Goal: Task Accomplishment & Management: Manage account settings

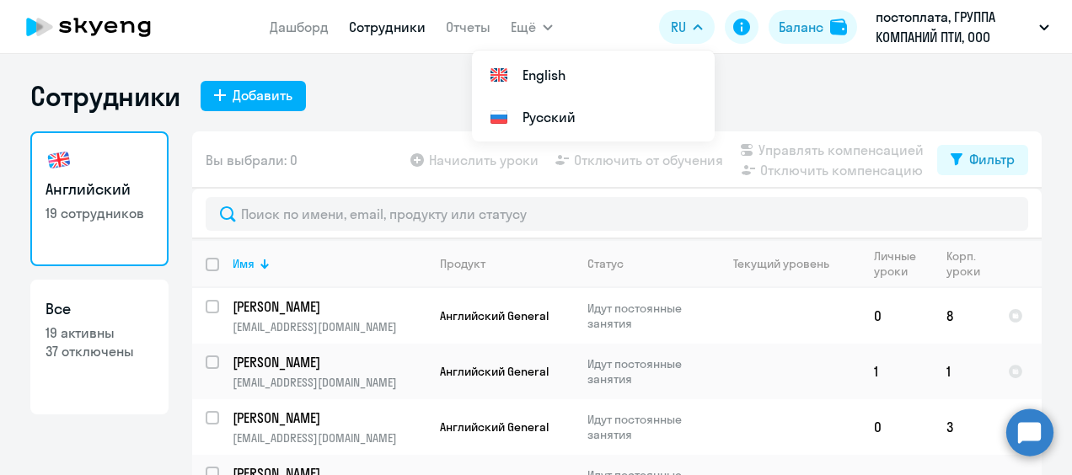
select select "30"
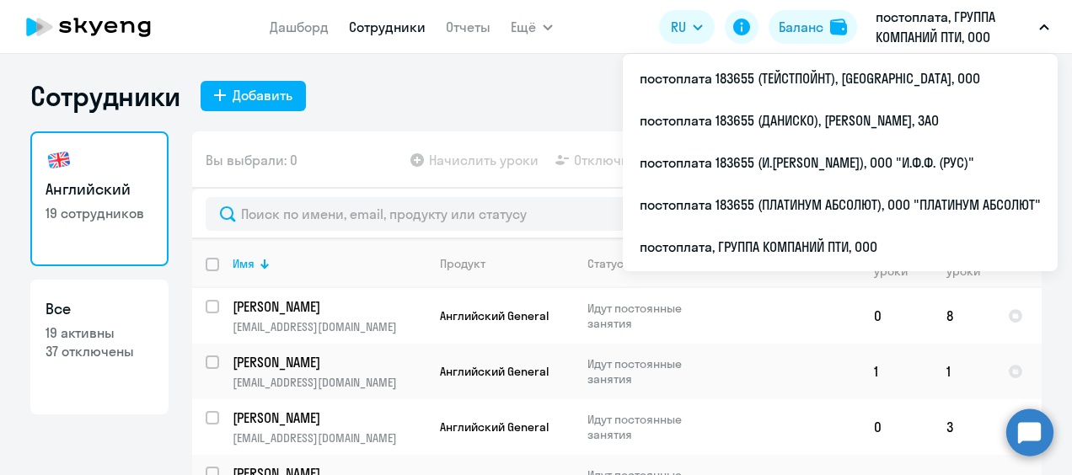
click at [393, 26] on link "Сотрудники" at bounding box center [387, 27] width 77 height 17
click at [999, 22] on p "постоплата, ГРУППА КОМПАНИЙ ПТИ, ООО" at bounding box center [954, 27] width 157 height 40
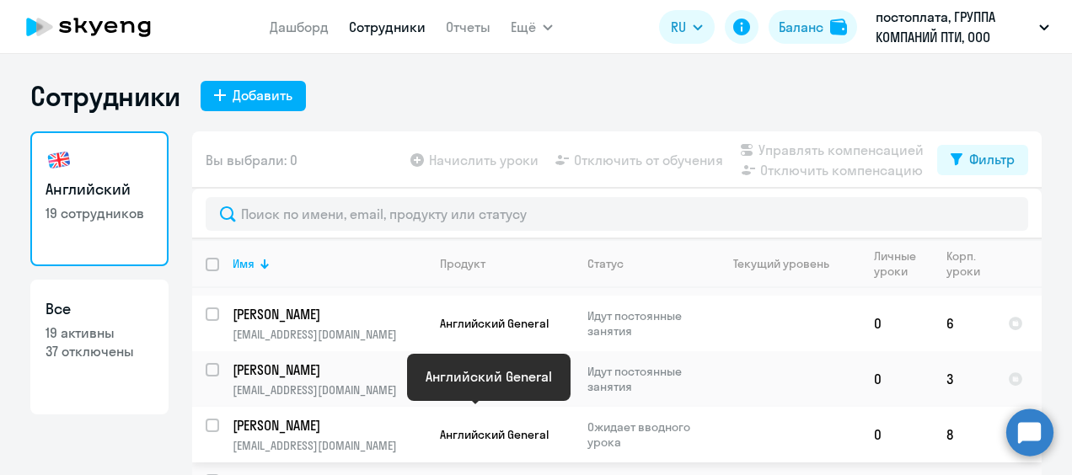
scroll to position [590, 0]
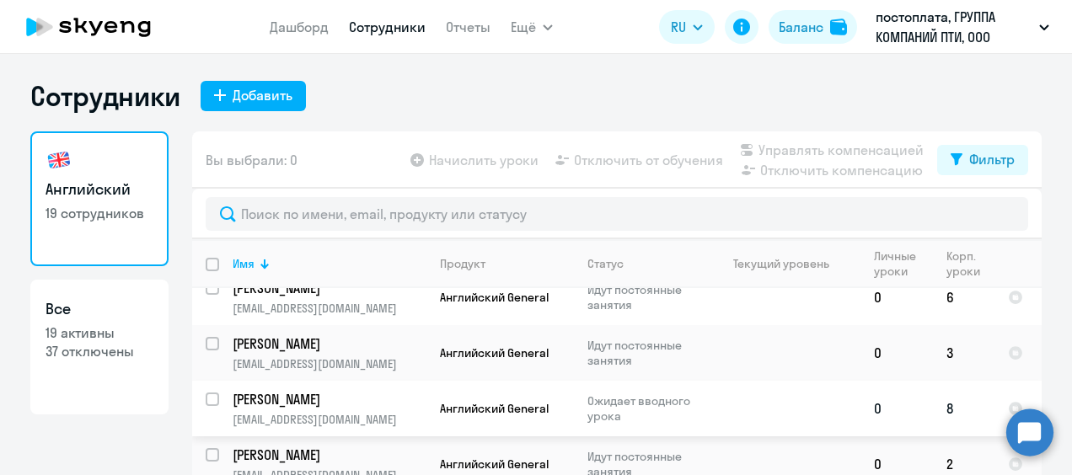
click at [317, 390] on p "[PERSON_NAME]" at bounding box center [328, 399] width 190 height 19
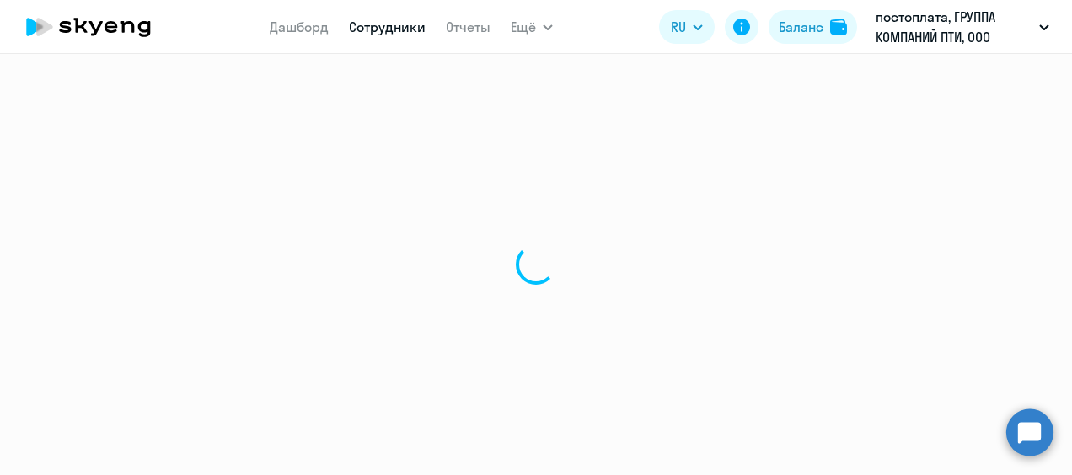
select select "english"
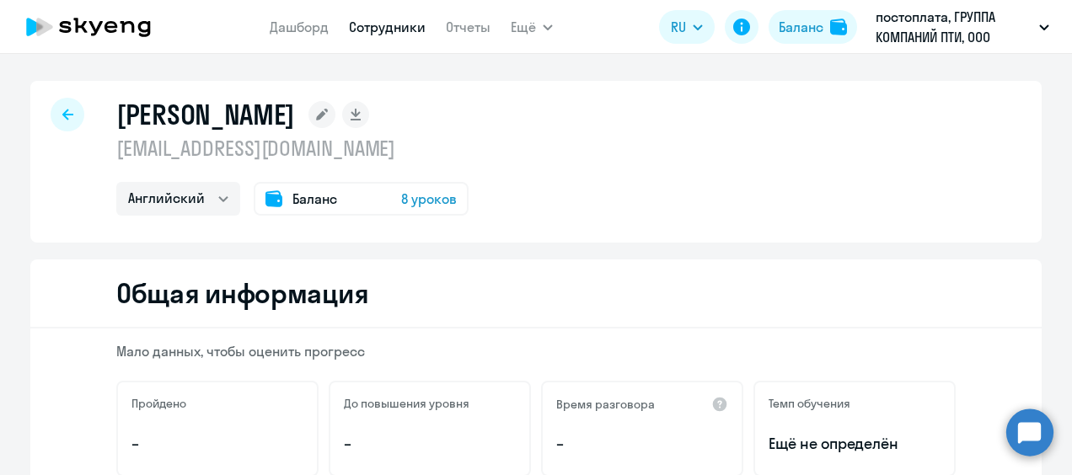
drag, startPoint x: 315, startPoint y: 152, endPoint x: 106, endPoint y: 147, distance: 209.1
click at [106, 147] on div "[PERSON_NAME] [EMAIL_ADDRESS][DOMAIN_NAME] Английский Баланс 8 уроков" at bounding box center [535, 162] width 1011 height 162
drag, startPoint x: 106, startPoint y: 147, endPoint x: 128, endPoint y: 147, distance: 21.9
copy p "[EMAIL_ADDRESS][DOMAIN_NAME]"
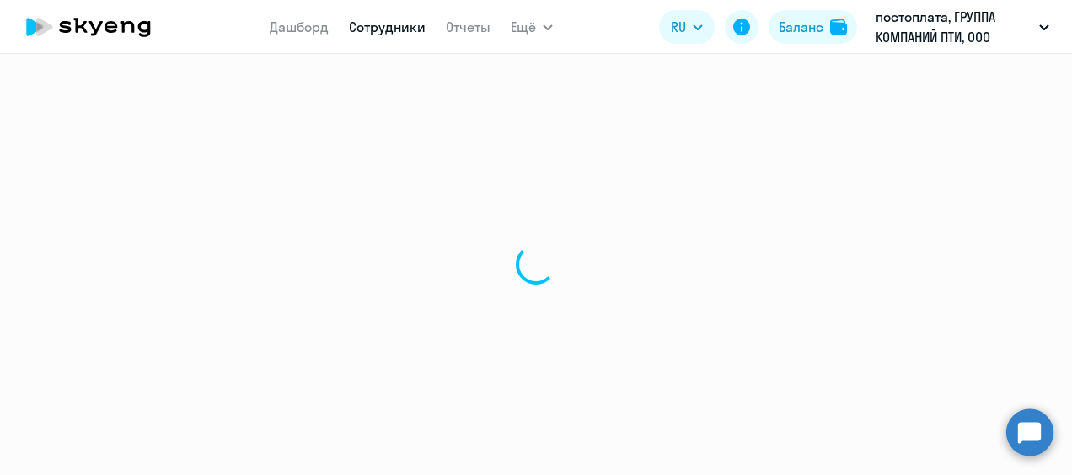
select select "30"
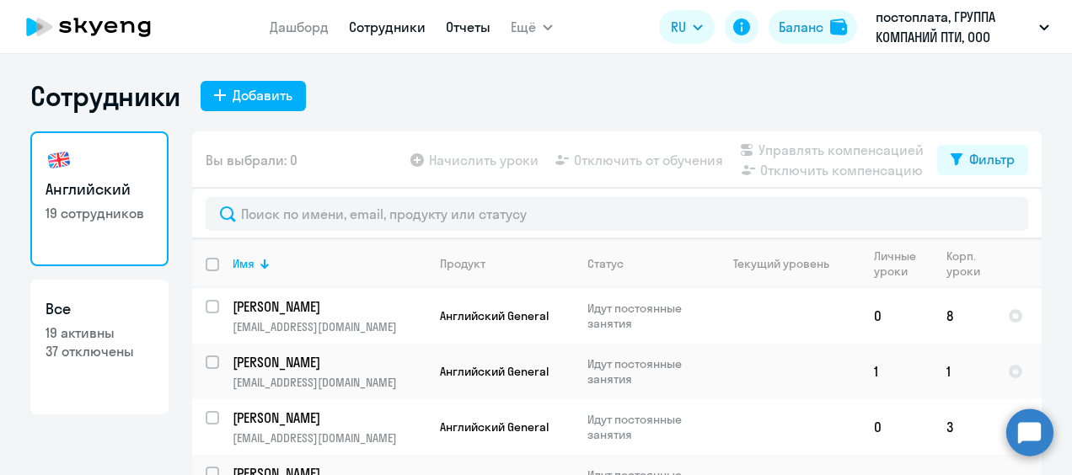
click at [465, 28] on link "Отчеты" at bounding box center [468, 27] width 45 height 17
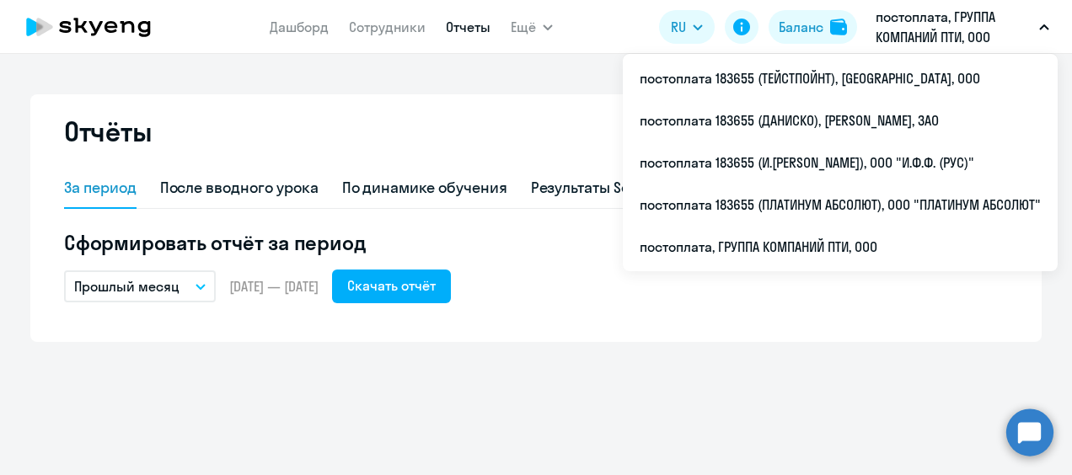
click at [967, 27] on p "постоплата, ГРУППА КОМПАНИЙ ПТИ, ООО" at bounding box center [954, 27] width 157 height 40
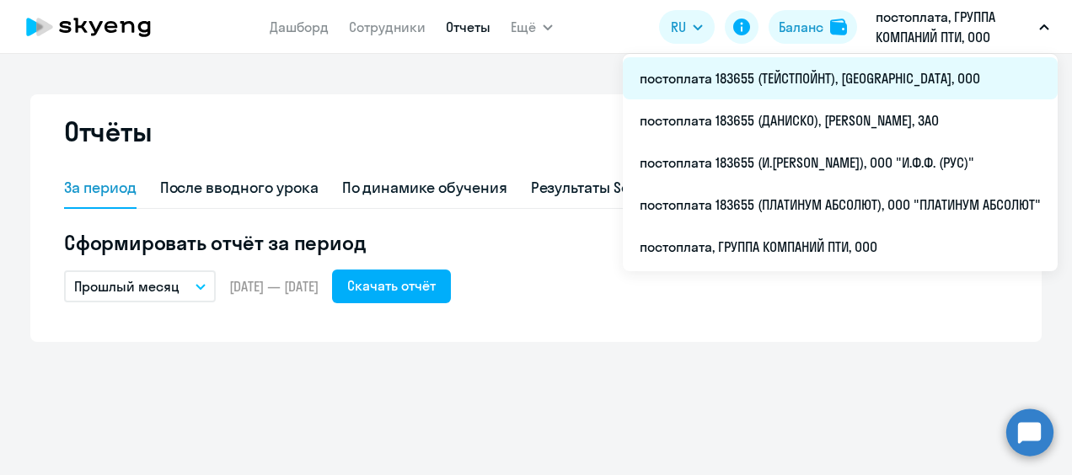
click at [840, 79] on li "постоплата 183655 (ТЕЙСТПОЙНТ), [GEOGRAPHIC_DATA], ООО" at bounding box center [840, 78] width 435 height 42
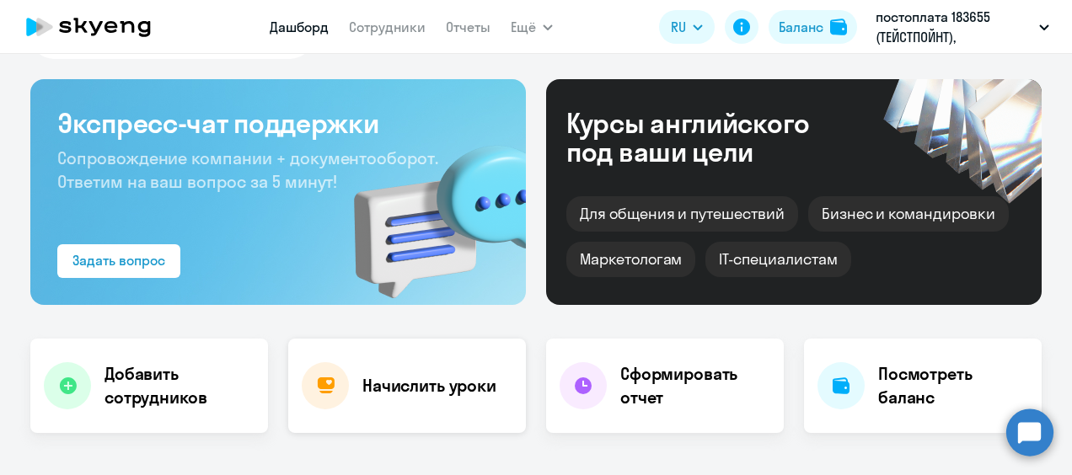
select select "30"
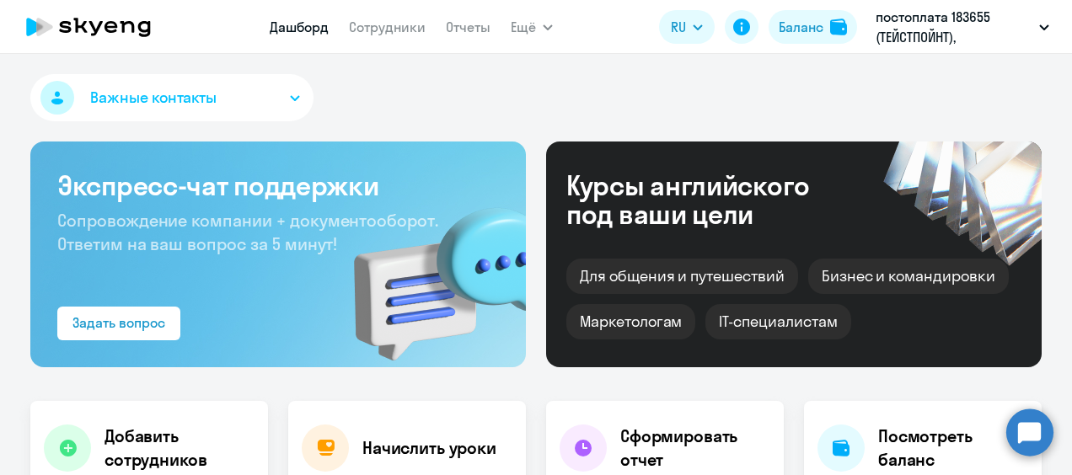
drag, startPoint x: 404, startPoint y: 26, endPoint x: 390, endPoint y: 37, distance: 17.4
click at [404, 26] on link "Сотрудники" at bounding box center [387, 27] width 77 height 17
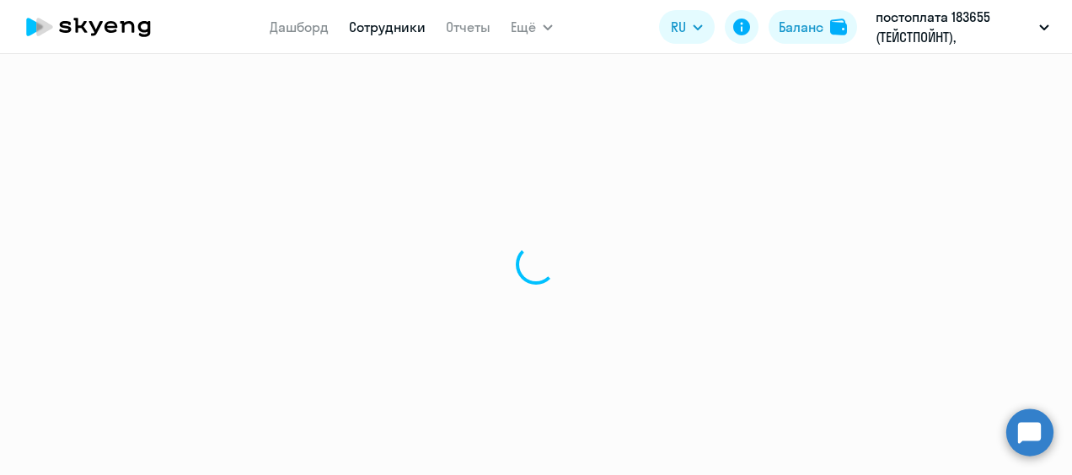
select select "30"
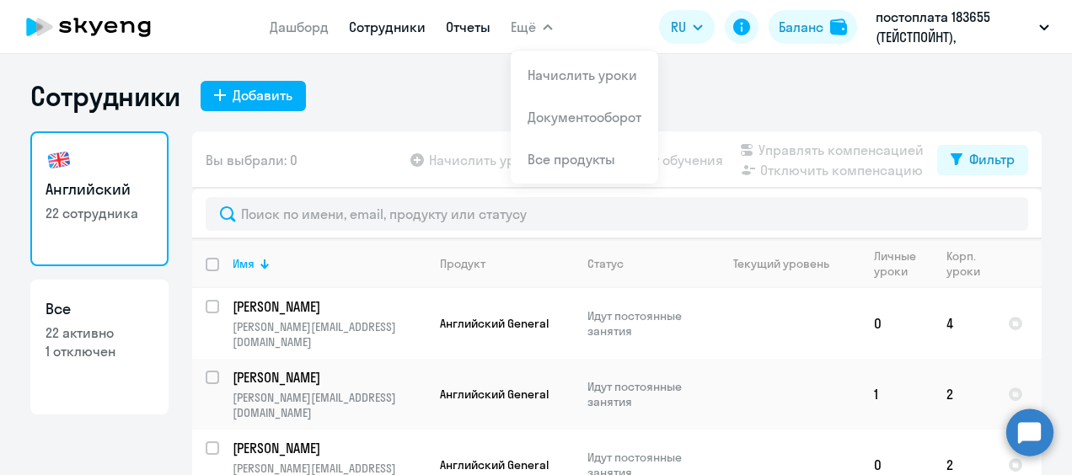
click at [463, 29] on link "Отчеты" at bounding box center [468, 27] width 45 height 17
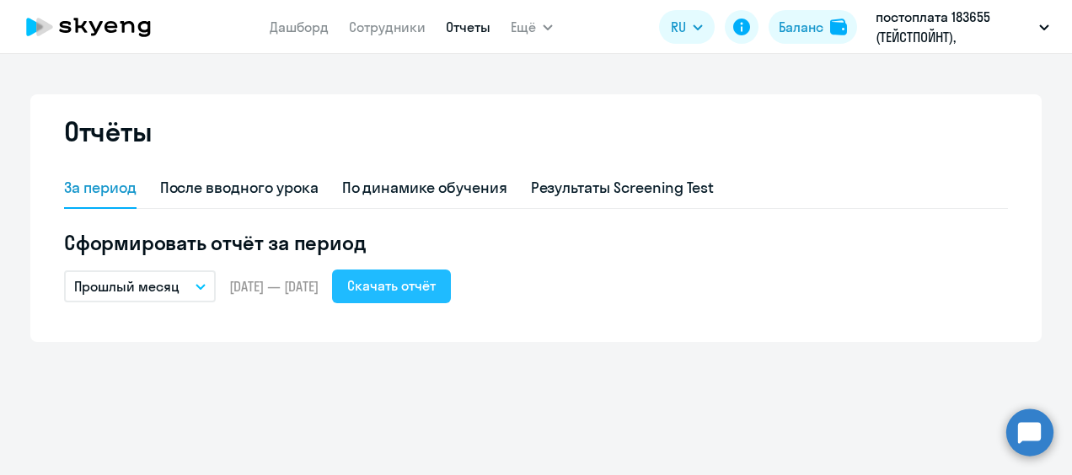
click at [436, 281] on div "Скачать отчёт" at bounding box center [391, 286] width 88 height 20
click at [356, 29] on link "Сотрудники" at bounding box center [387, 27] width 77 height 17
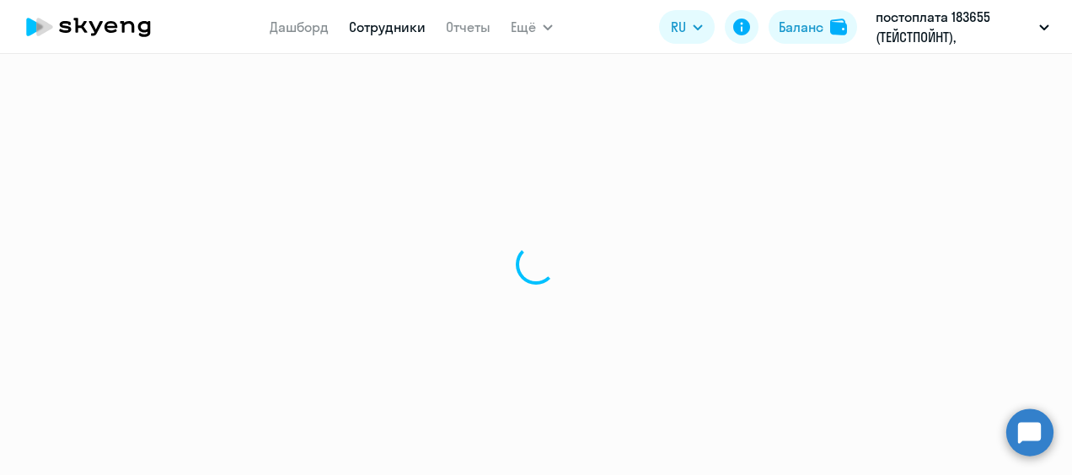
select select "30"
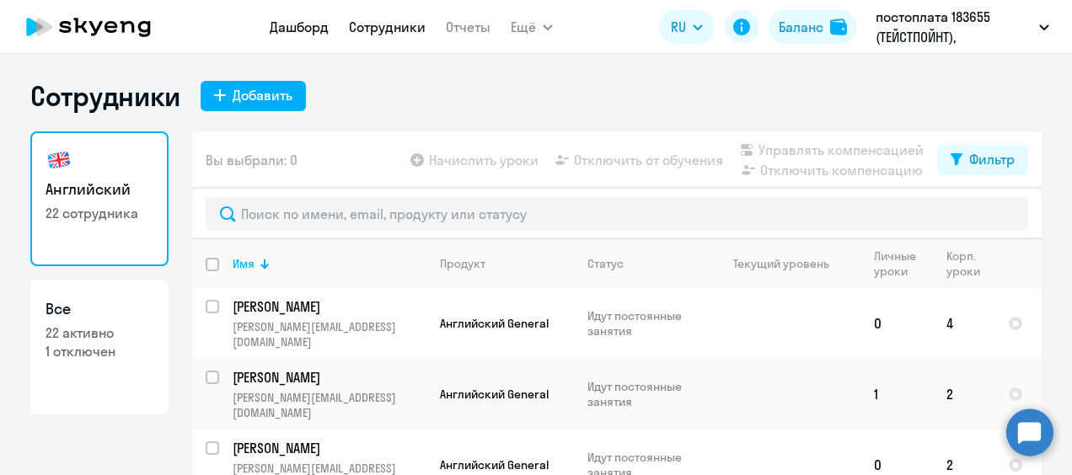
drag, startPoint x: 310, startPoint y: 24, endPoint x: 308, endPoint y: 32, distance: 8.6
click at [310, 24] on link "Дашборд" at bounding box center [299, 27] width 59 height 17
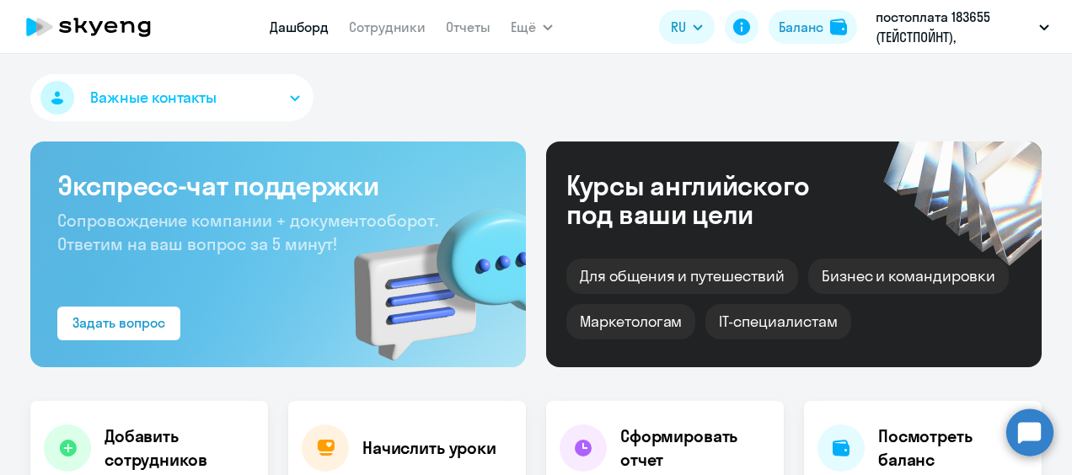
select select "30"
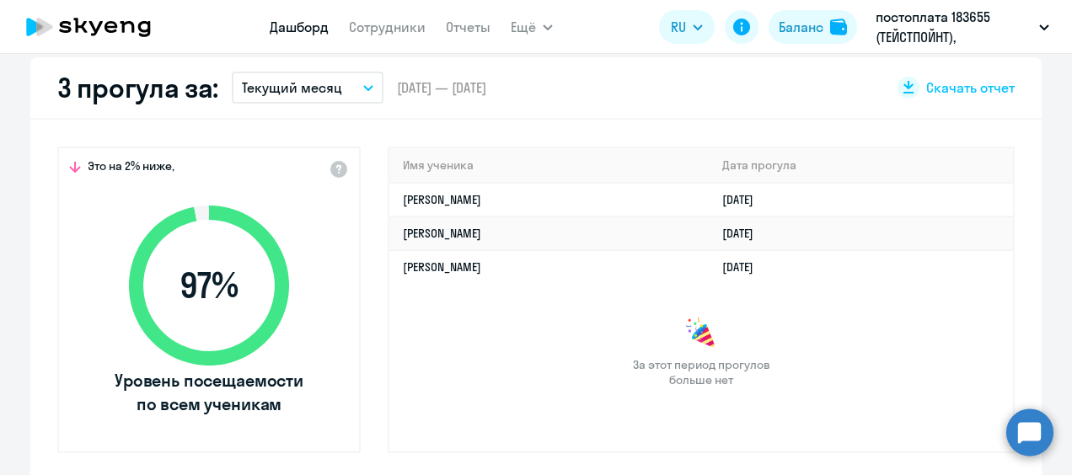
scroll to position [506, 0]
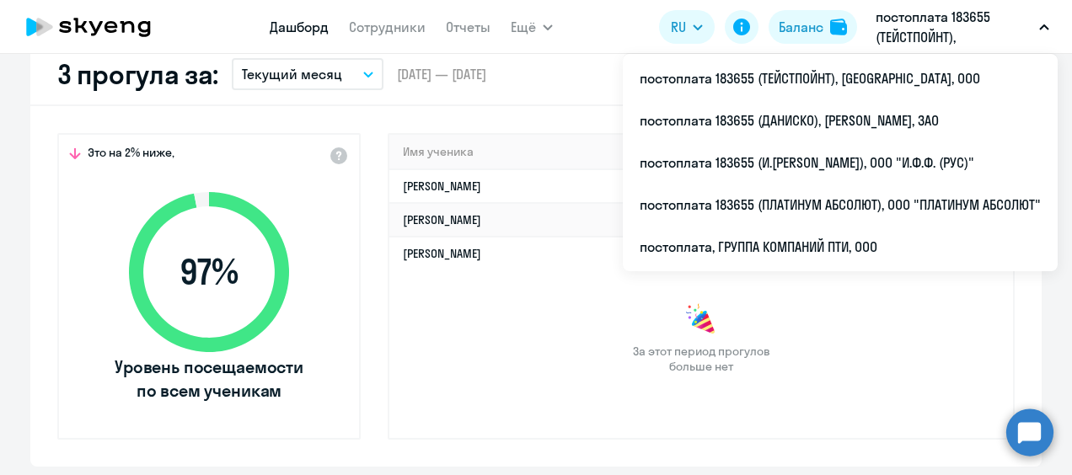
click at [929, 27] on p "постоплата 183655 (ТЕЙСТПОЙНТ), [GEOGRAPHIC_DATA], ООО" at bounding box center [954, 27] width 157 height 40
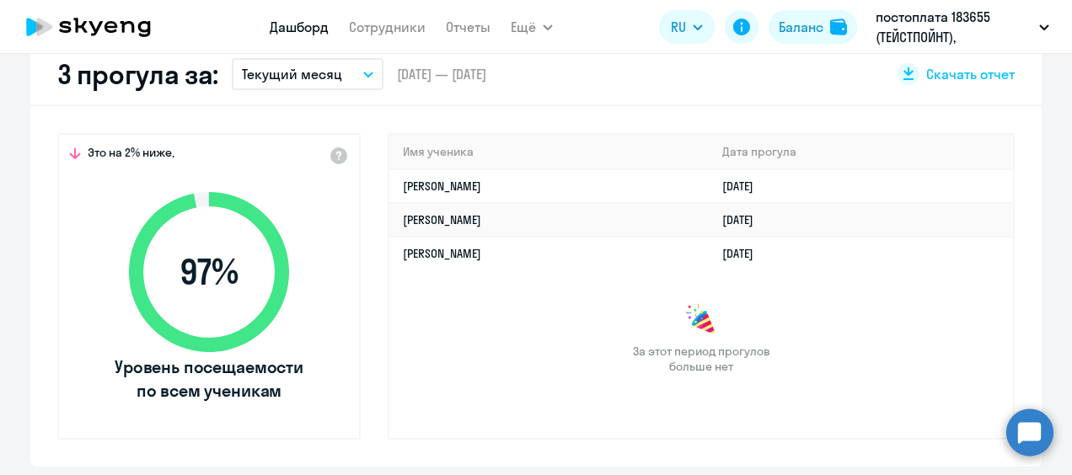
click at [922, 31] on p "постоплата 183655 (ТЕЙСТПОЙНТ), [GEOGRAPHIC_DATA], ООО" at bounding box center [954, 27] width 157 height 40
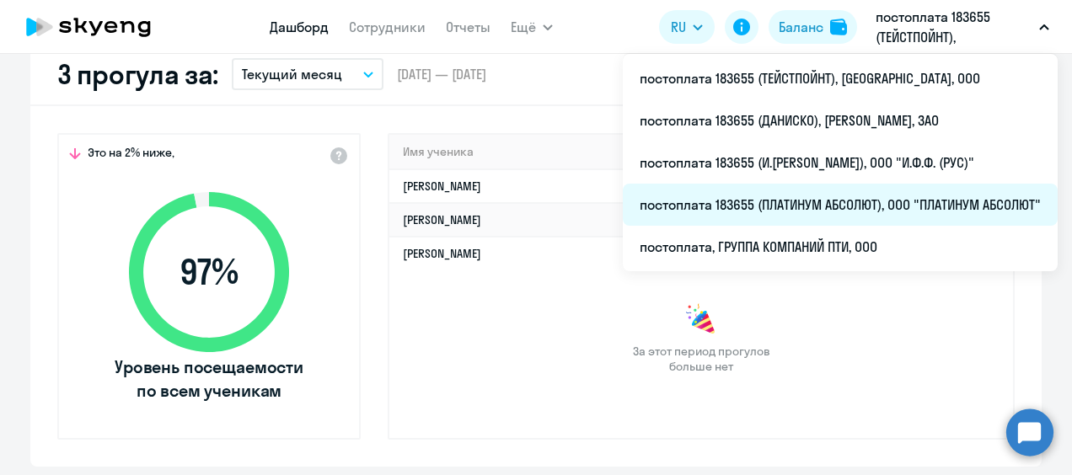
click at [828, 204] on li "постоплата 183655 (ПЛАТИНУМ АБСОЛЮТ), ООО "ПЛАТИНУМ АБСОЛЮТ"" at bounding box center [840, 205] width 435 height 42
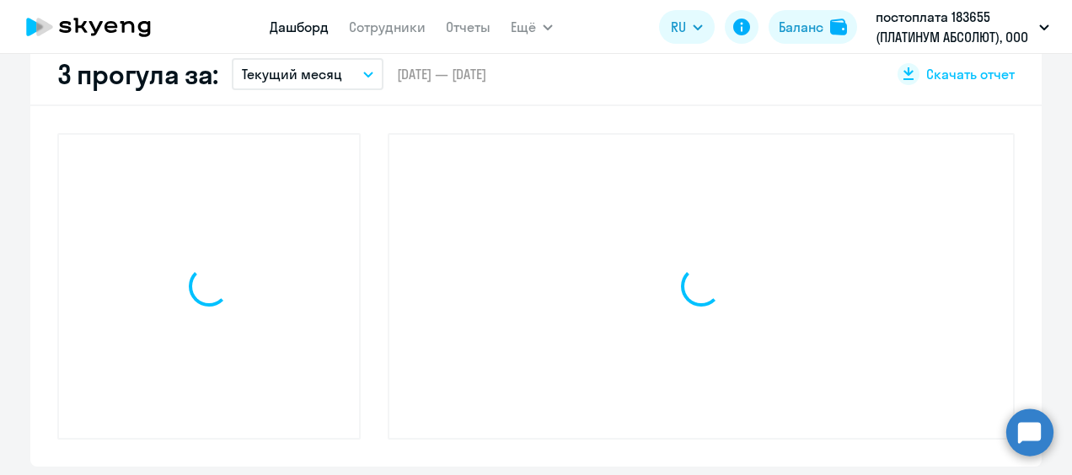
select select "30"
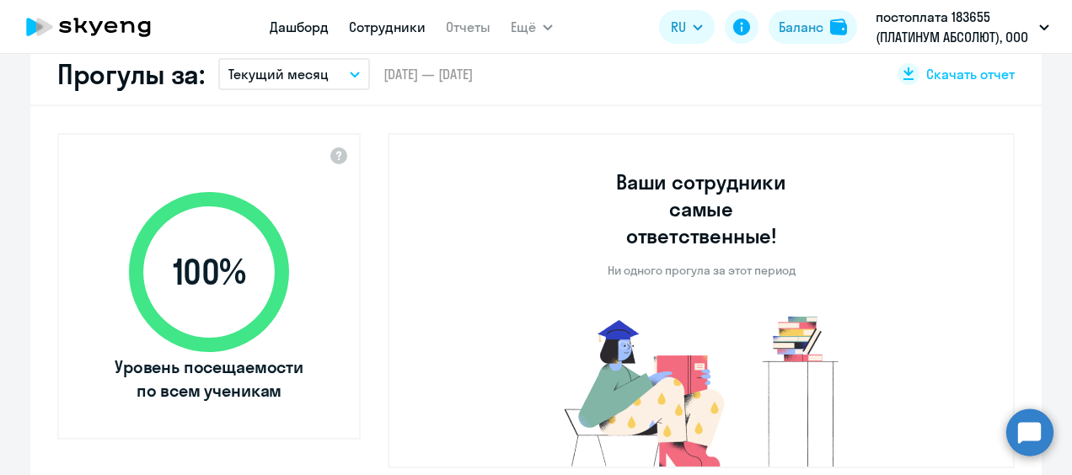
click at [394, 29] on link "Сотрудники" at bounding box center [387, 27] width 77 height 17
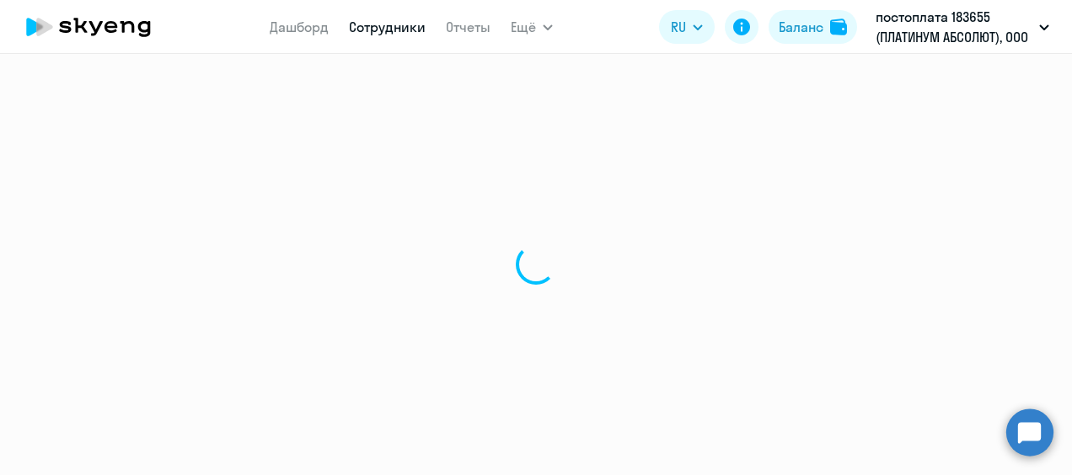
select select "30"
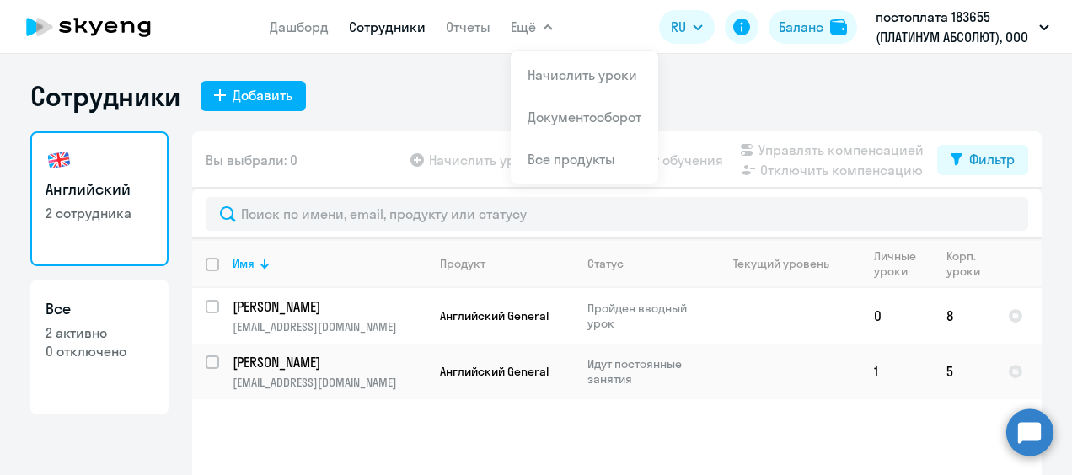
click at [546, 21] on button "Ещё" at bounding box center [532, 27] width 42 height 34
click at [533, 34] on span "Ещё" at bounding box center [523, 27] width 25 height 20
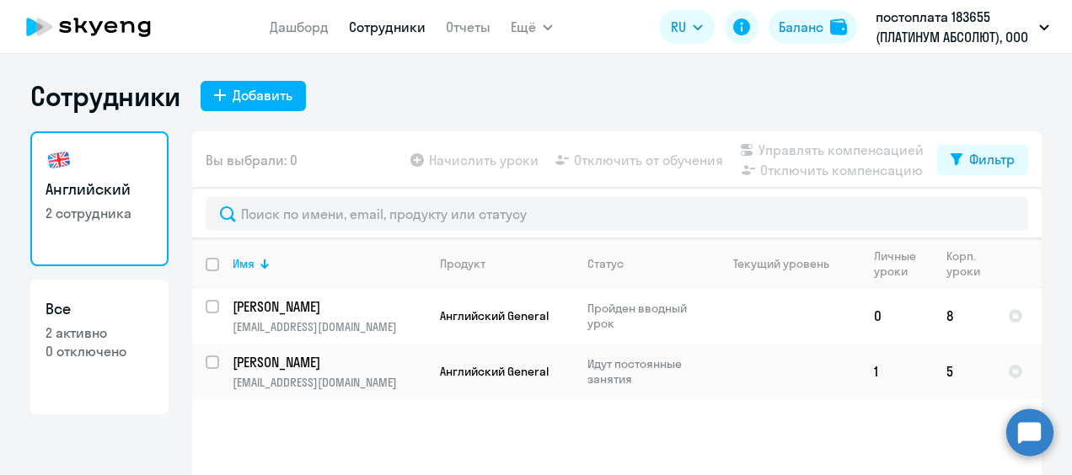
click at [533, 29] on span "Ещё" at bounding box center [523, 27] width 25 height 20
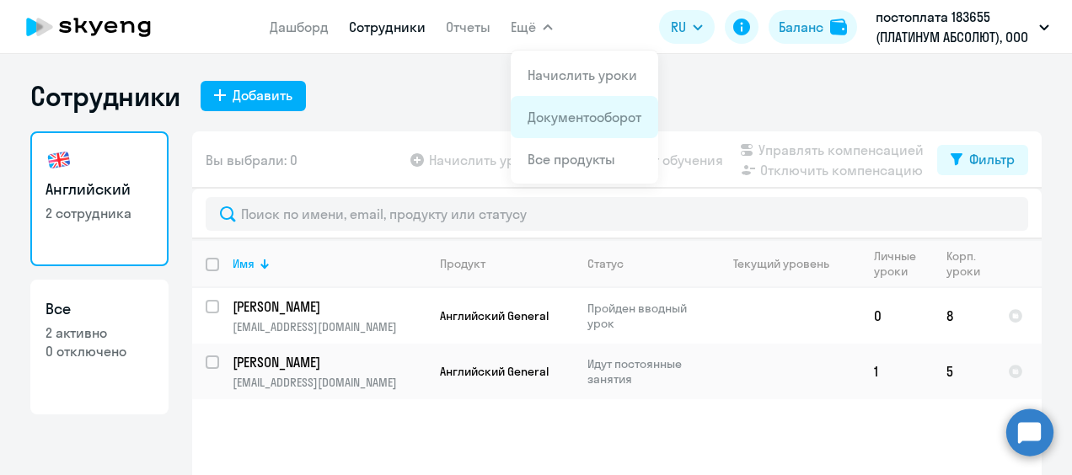
click at [567, 131] on li "Документооборот" at bounding box center [584, 117] width 147 height 42
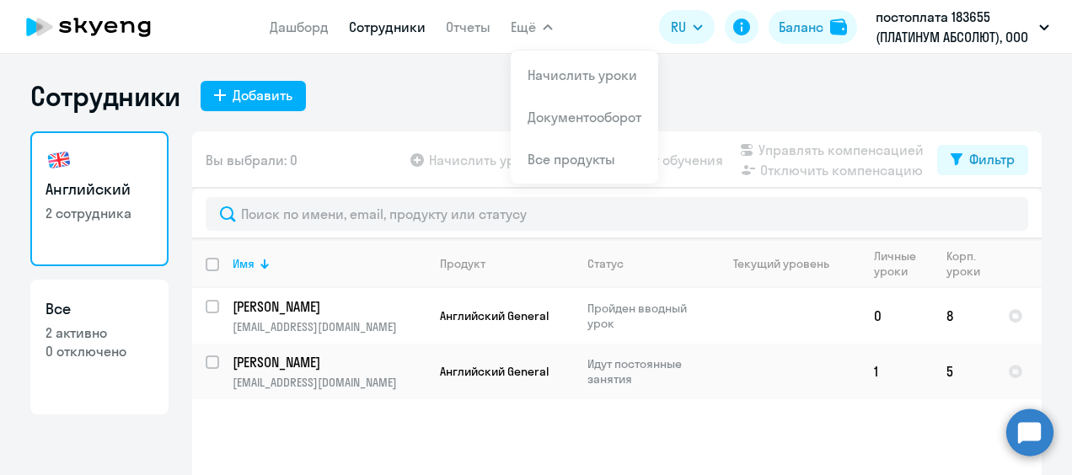
click at [544, 30] on button "Ещё" at bounding box center [532, 27] width 42 height 34
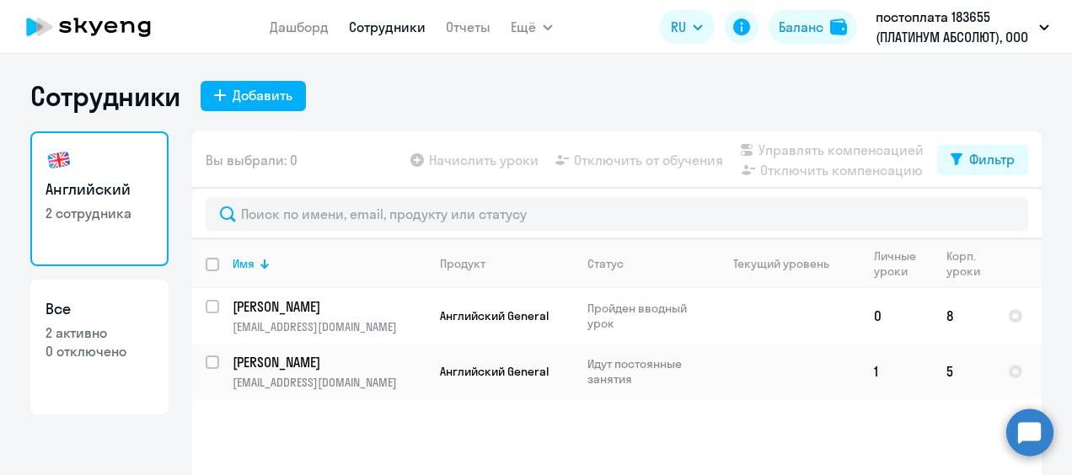
click at [549, 29] on icon "button" at bounding box center [548, 27] width 10 height 6
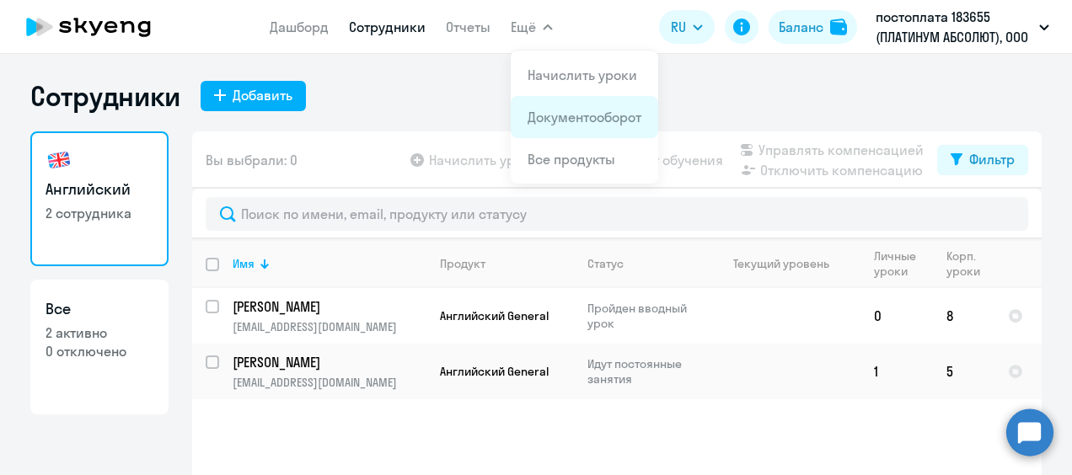
click at [592, 118] on link "Документооборот" at bounding box center [585, 117] width 114 height 17
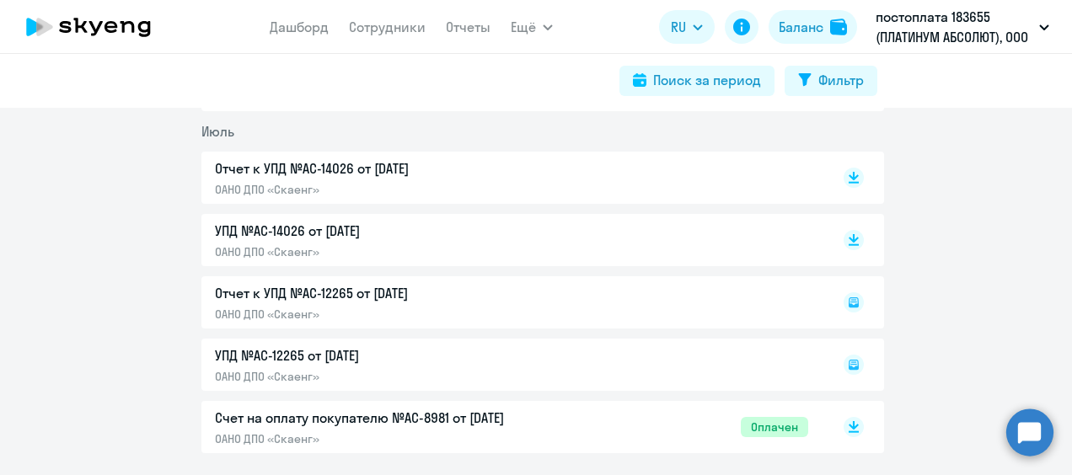
scroll to position [337, 0]
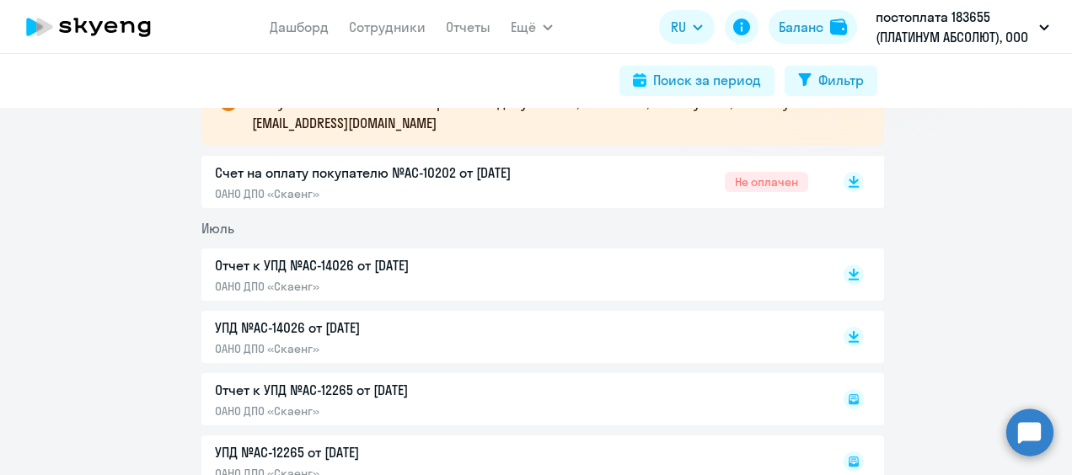
click at [322, 266] on p "Отчет к УПД №AC-14026 от [DATE]" at bounding box center [392, 265] width 354 height 20
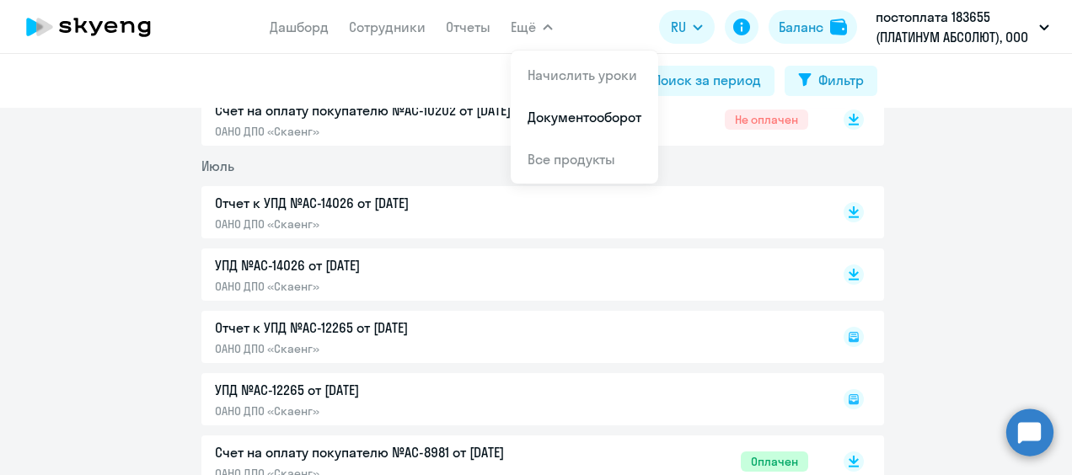
scroll to position [421, 0]
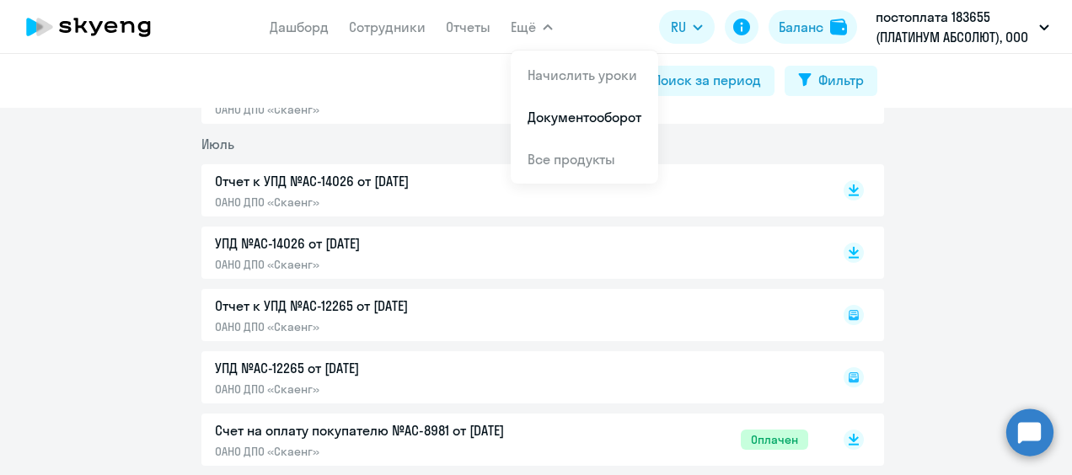
click at [391, 310] on div "Отчет к УПД №AC-12265 от [DATE] ОАНО ДПО «Скаенг»" at bounding box center [542, 315] width 683 height 52
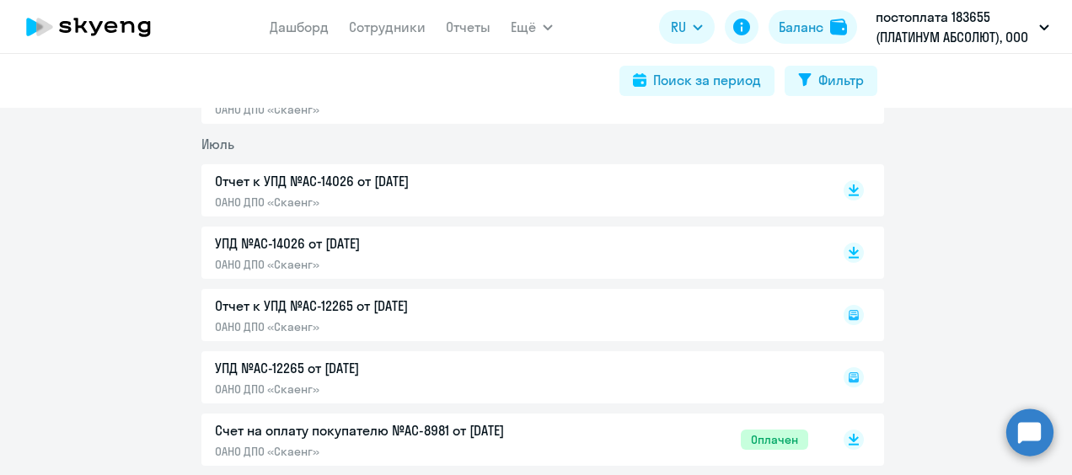
click at [330, 311] on div "Отчет к УПД №AC-12265 от [DATE] ОАНО ДПО «Скаенг»" at bounding box center [542, 315] width 683 height 52
click at [356, 306] on div "Отчет к УПД №AC-12265 от [DATE] ОАНО ДПО «Скаенг»" at bounding box center [542, 315] width 683 height 52
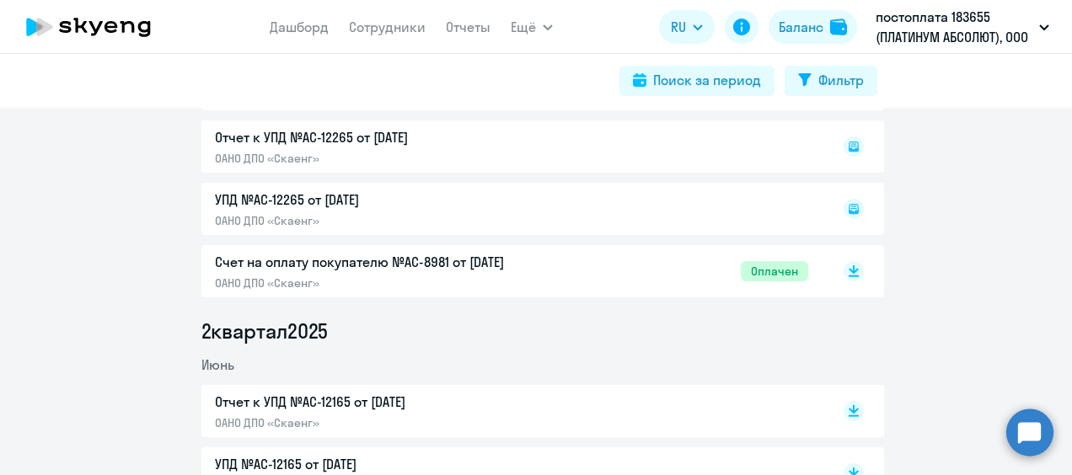
scroll to position [674, 0]
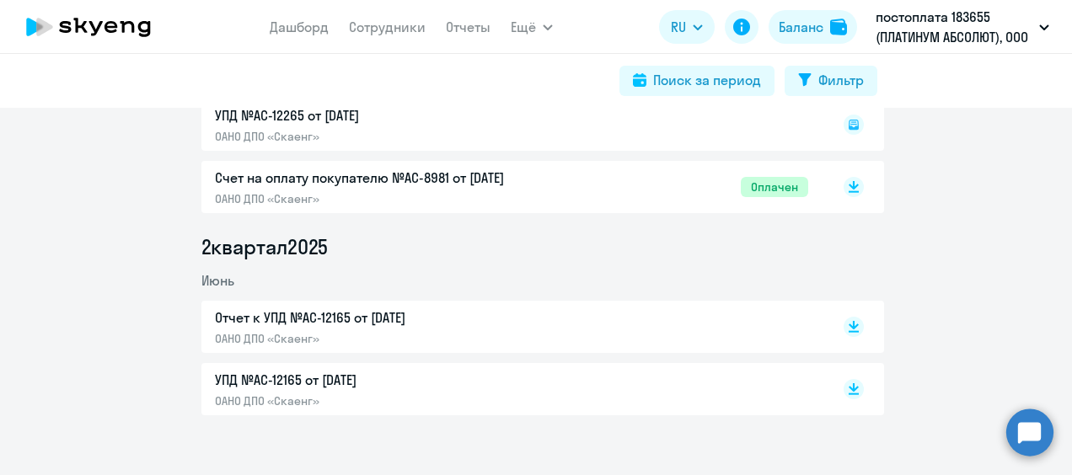
click at [378, 318] on p "Отчет к УПД №AC-12165 от [DATE]" at bounding box center [392, 318] width 354 height 20
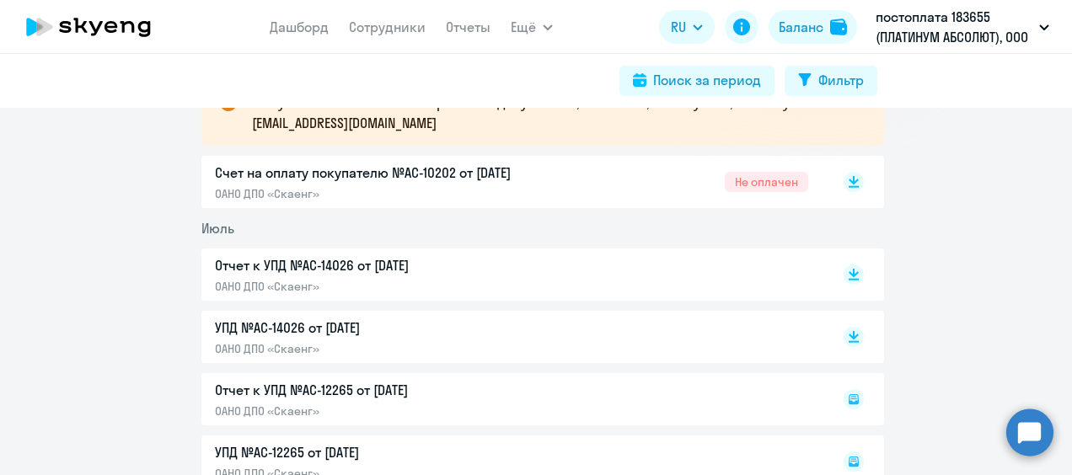
scroll to position [84, 0]
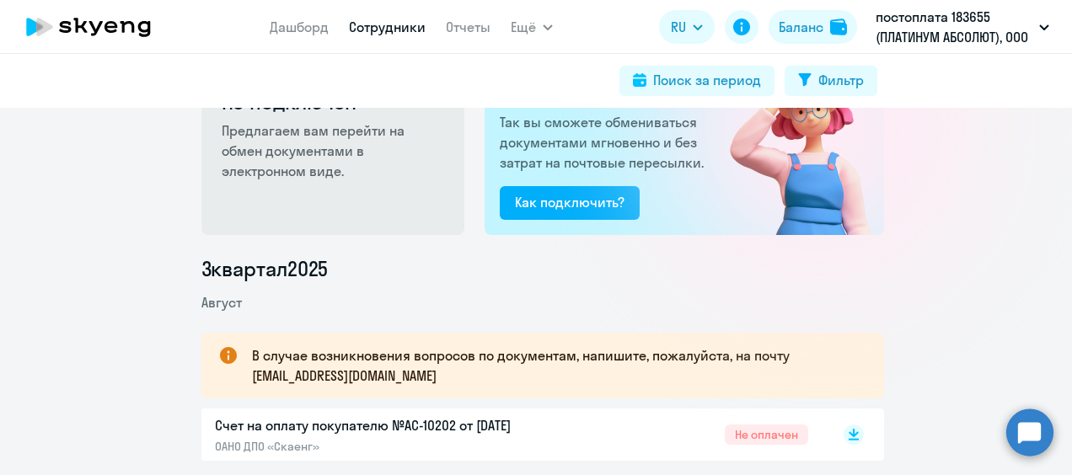
click at [388, 26] on link "Сотрудники" at bounding box center [387, 27] width 77 height 17
select select "30"
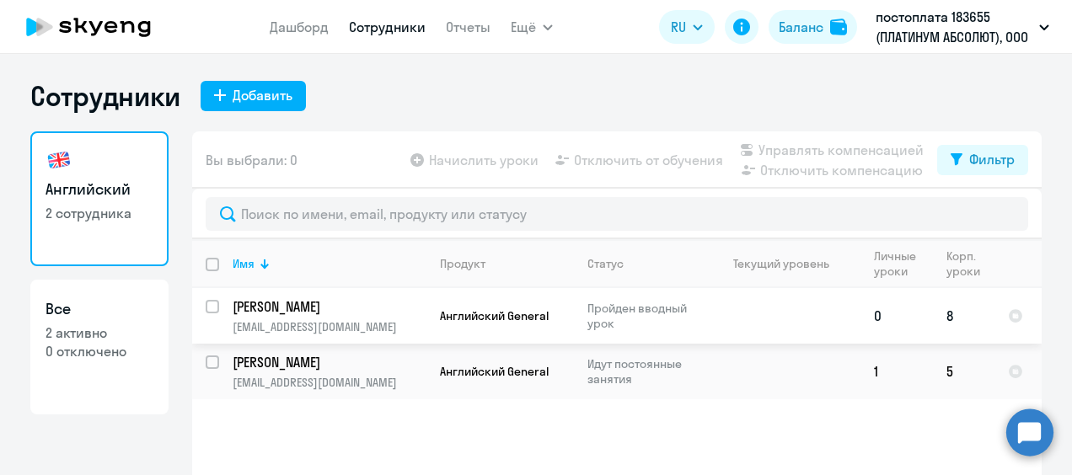
click at [206, 304] on input "select row 41731021" at bounding box center [223, 317] width 34 height 34
checkbox input "true"
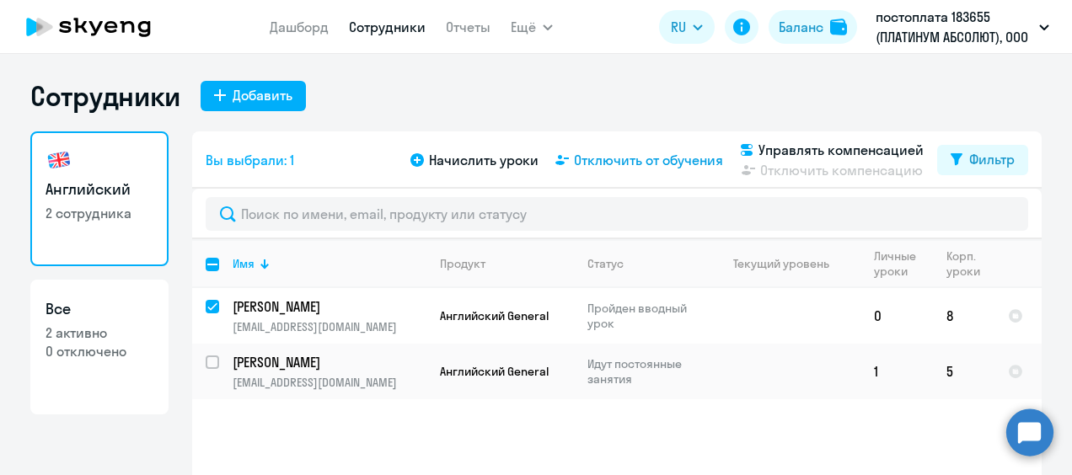
click at [675, 163] on span "Отключить от обучения" at bounding box center [648, 160] width 149 height 20
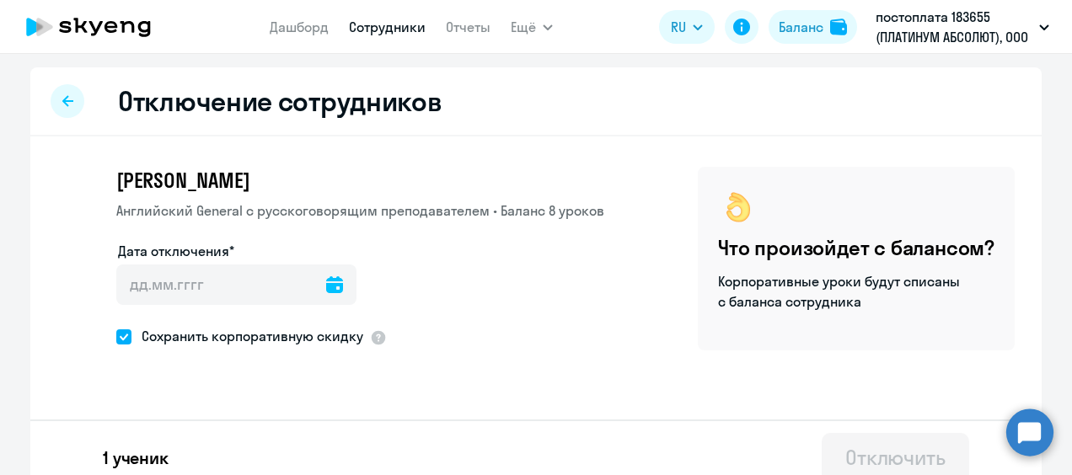
click at [326, 290] on icon at bounding box center [334, 284] width 17 height 17
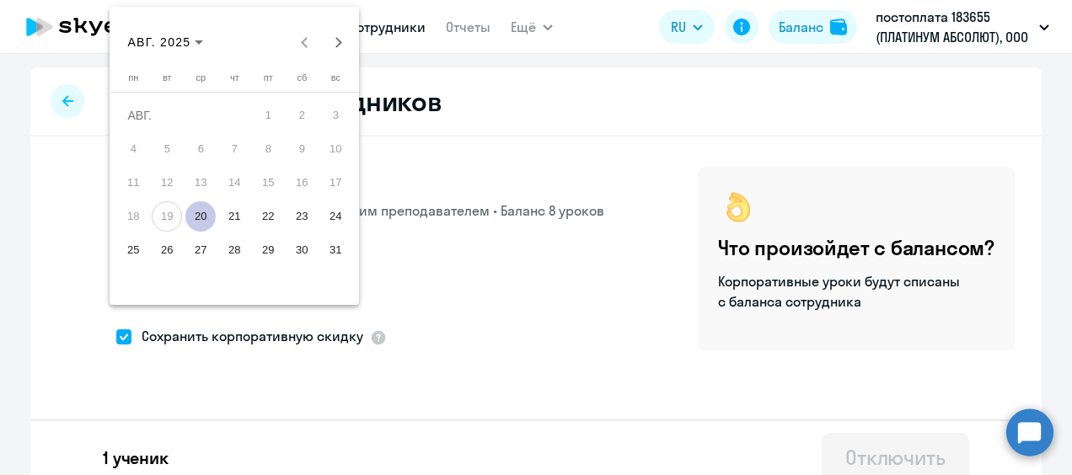
click at [198, 214] on span "20" at bounding box center [200, 216] width 30 height 30
type input "[DATE]"
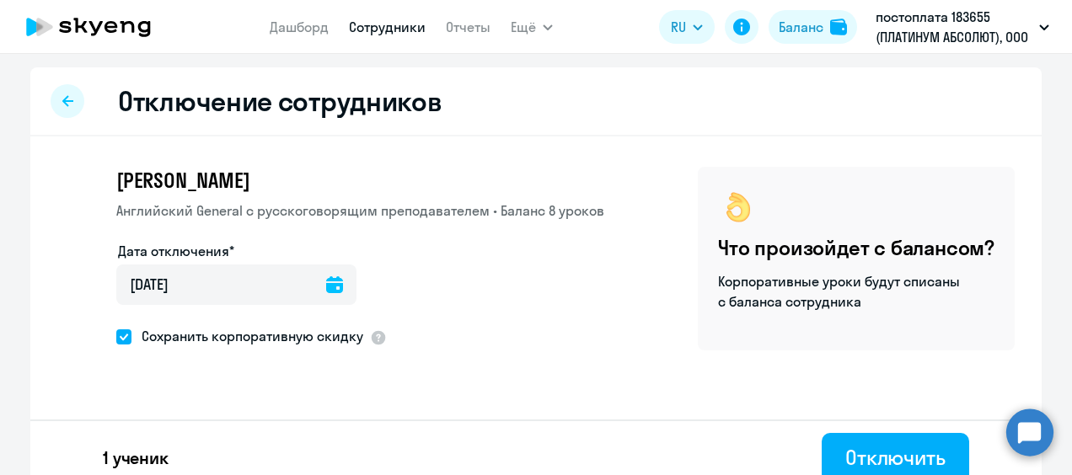
scroll to position [19, 0]
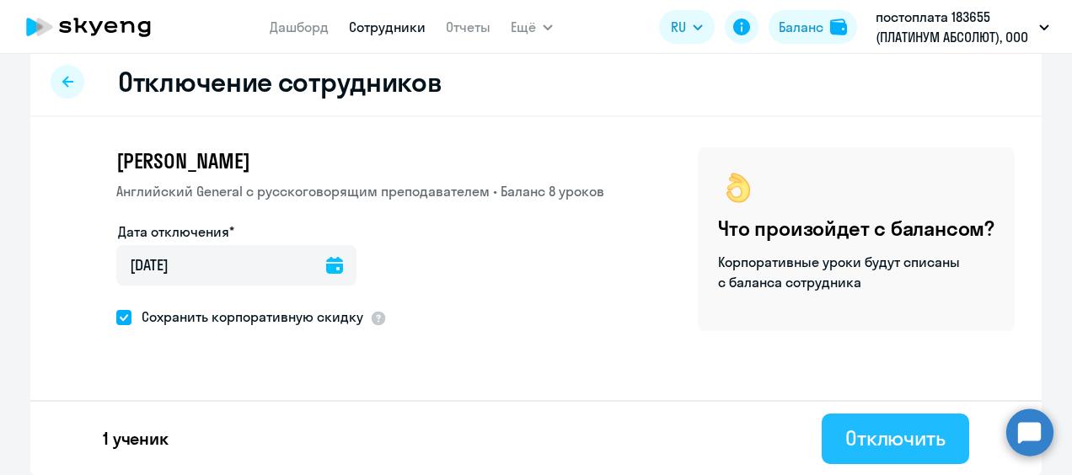
click at [900, 433] on div "Отключить" at bounding box center [895, 438] width 100 height 27
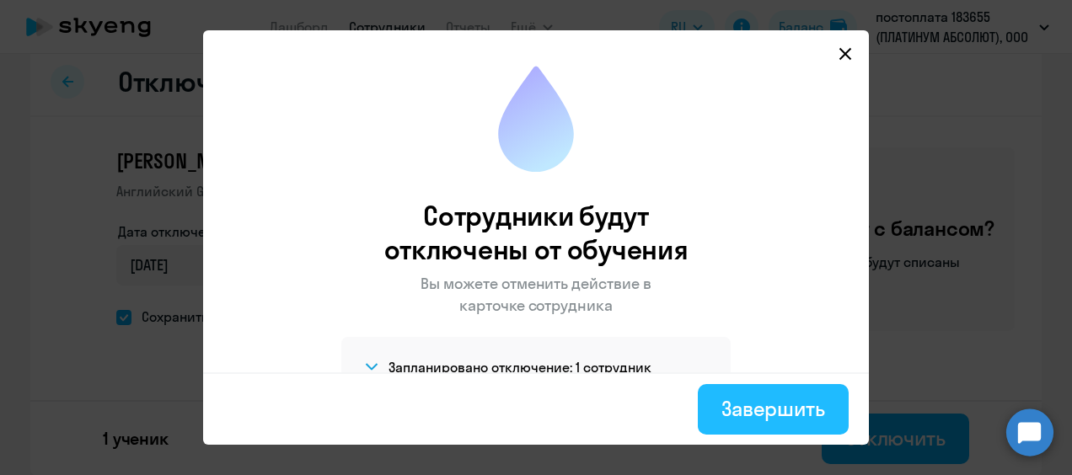
click at [787, 413] on div "Завершить" at bounding box center [773, 408] width 104 height 27
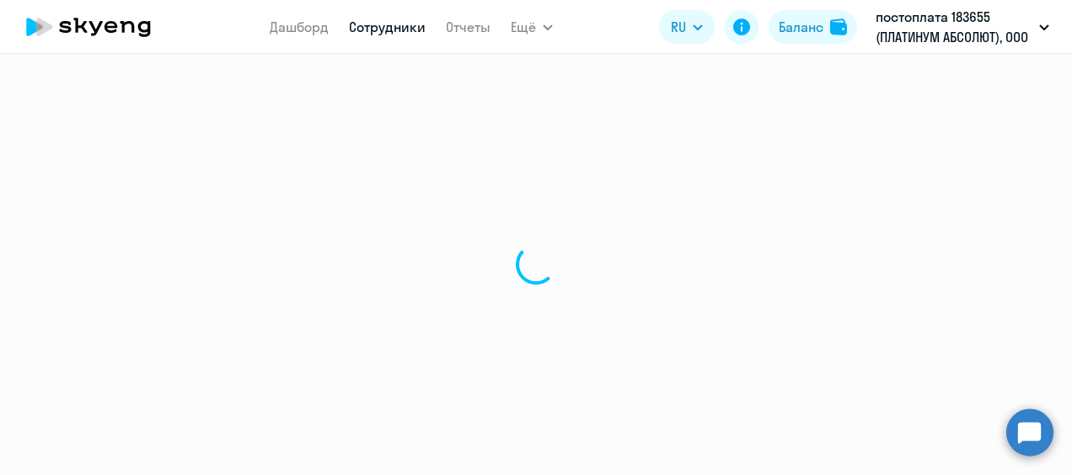
select select "30"
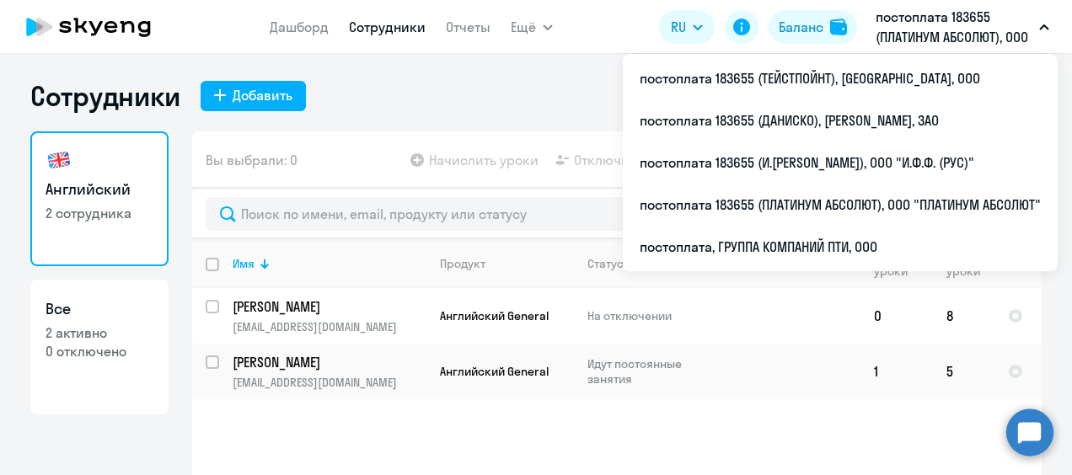
click at [973, 27] on p "постоплата 183655 (ПЛАТИНУМ АБСОЛЮТ), ООО "ПЛАТИНУМ АБСОЛЮТ"" at bounding box center [954, 27] width 157 height 40
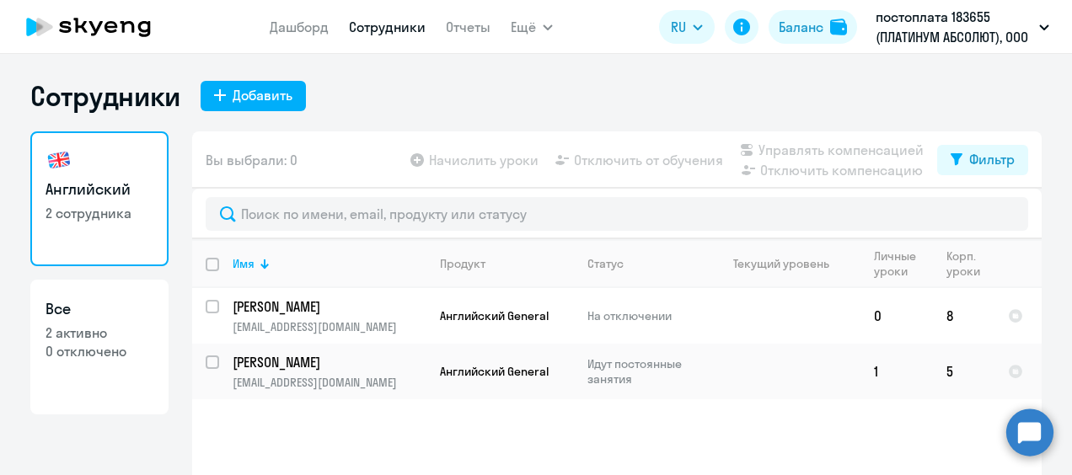
click at [954, 18] on p "постоплата 183655 (ПЛАТИНУМ АБСОЛЮТ), ООО "ПЛАТИНУМ АБСОЛЮТ"" at bounding box center [954, 27] width 157 height 40
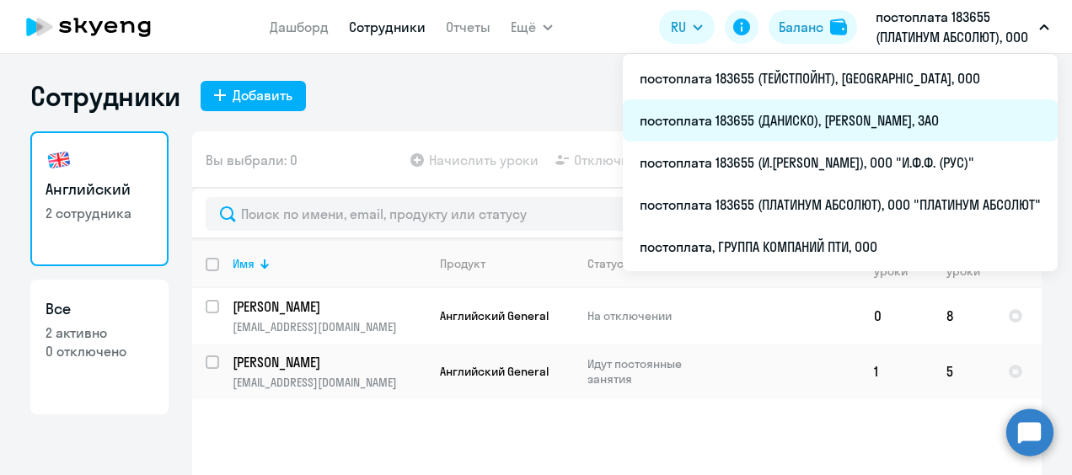
click at [817, 122] on li "постоплата 183655 (ДАНИСКО), [PERSON_NAME], ЗАО" at bounding box center [840, 120] width 435 height 42
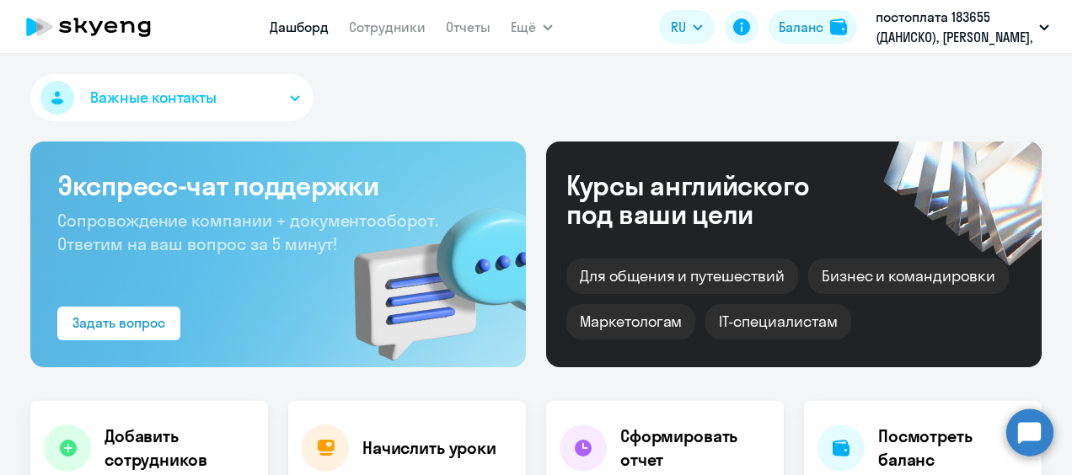
select select "30"
click at [410, 22] on link "Сотрудники" at bounding box center [387, 27] width 77 height 17
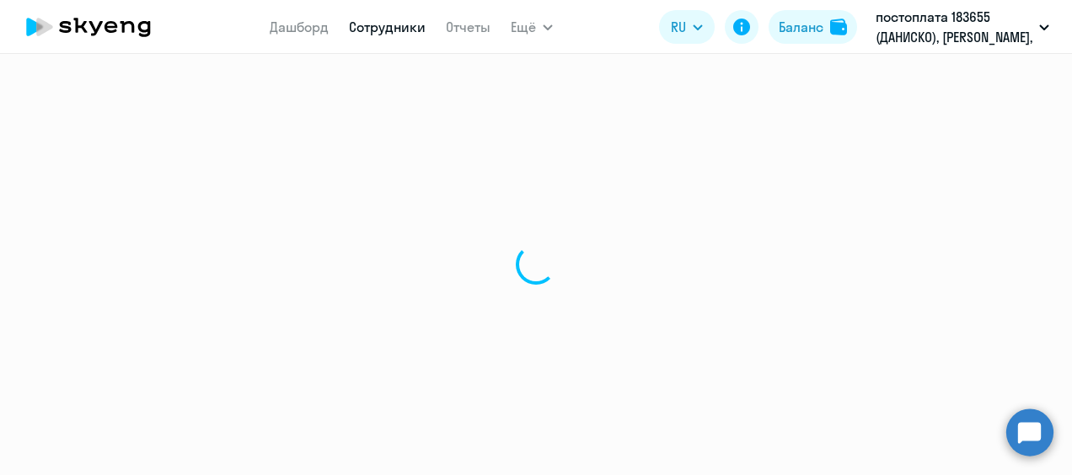
select select "30"
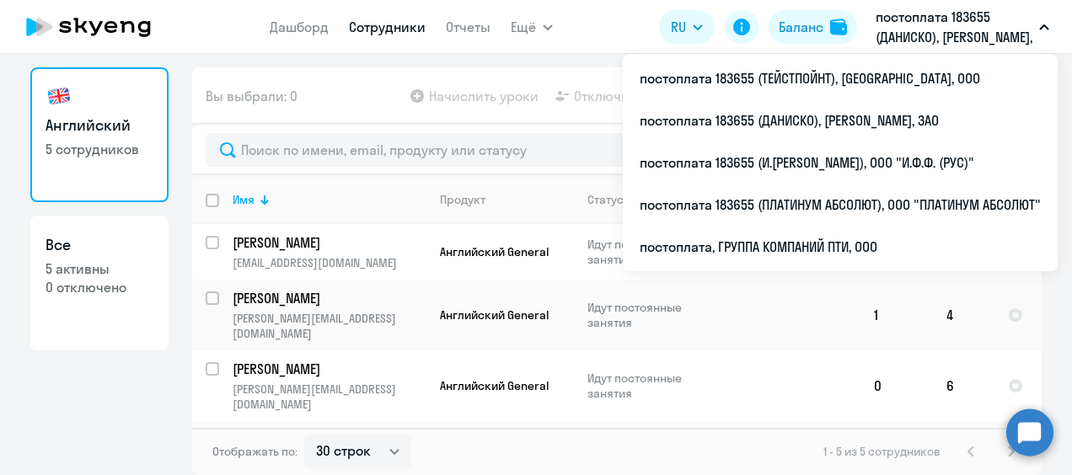
click at [900, 27] on p "постоплата 183655 (ДАНИСКО), [PERSON_NAME], ЗАО" at bounding box center [954, 27] width 157 height 40
click at [952, 24] on p "постоплата 183655 (ДАНИСКО), [PERSON_NAME], ЗАО" at bounding box center [954, 27] width 157 height 40
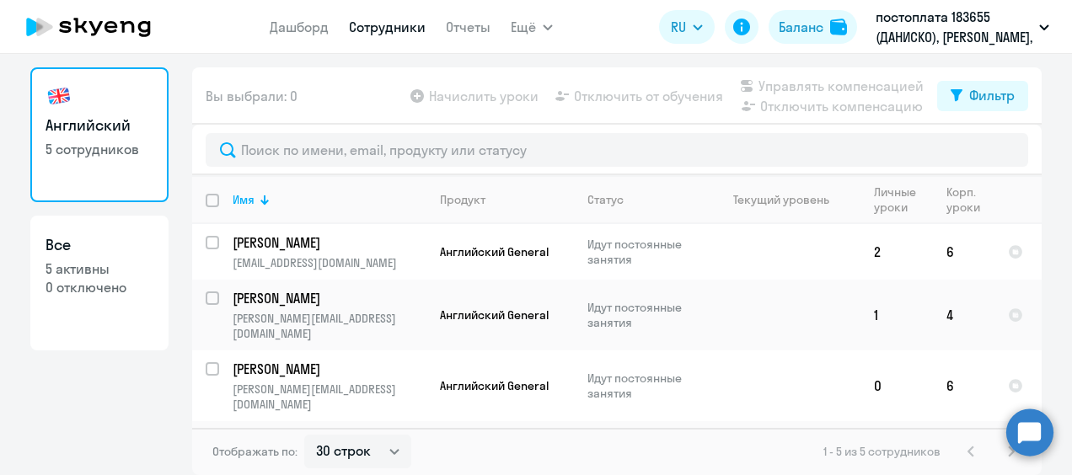
click at [934, 29] on p "постоплата 183655 (ДАНИСКО), [PERSON_NAME], ЗАО" at bounding box center [954, 27] width 157 height 40
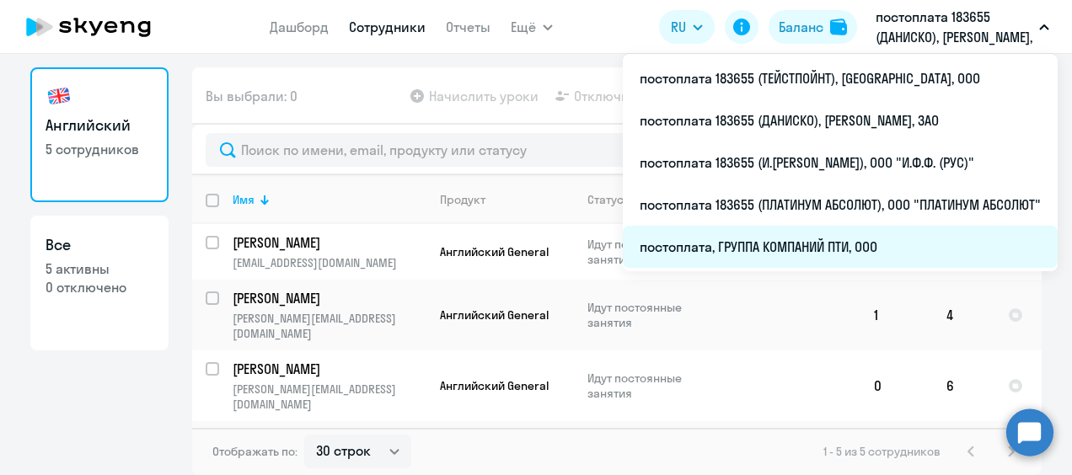
click at [828, 249] on li "постоплата, ГРУППА КОМПАНИЙ ПТИ, ООО" at bounding box center [840, 247] width 435 height 42
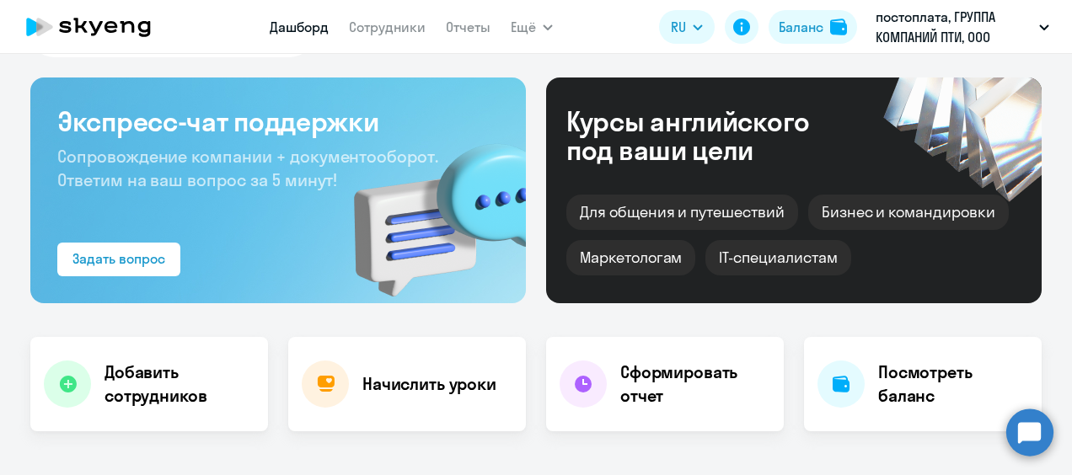
select select "30"
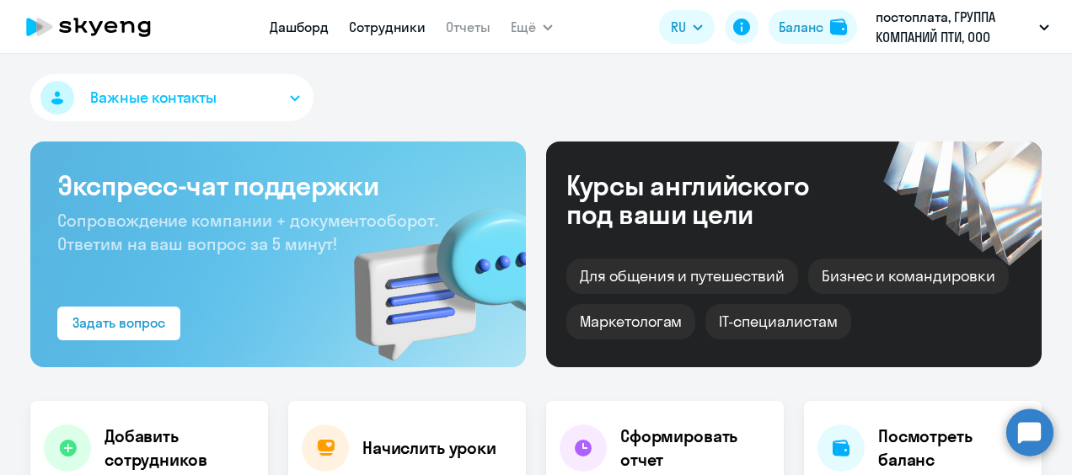
click at [392, 24] on link "Сотрудники" at bounding box center [387, 27] width 77 height 17
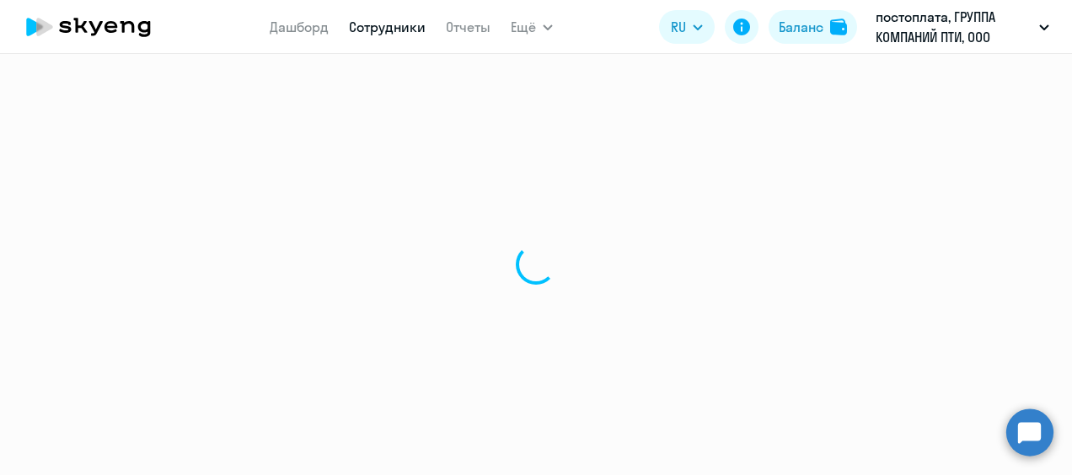
select select "30"
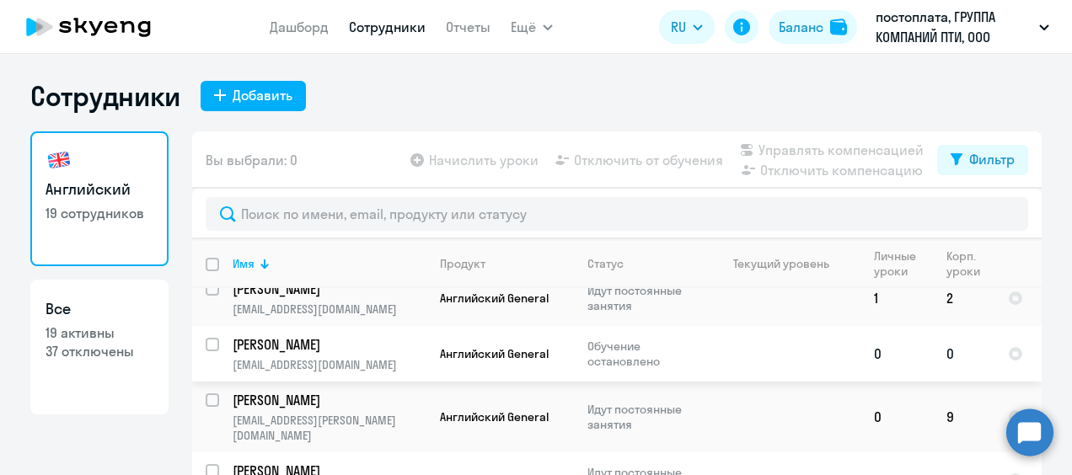
scroll to position [421, 0]
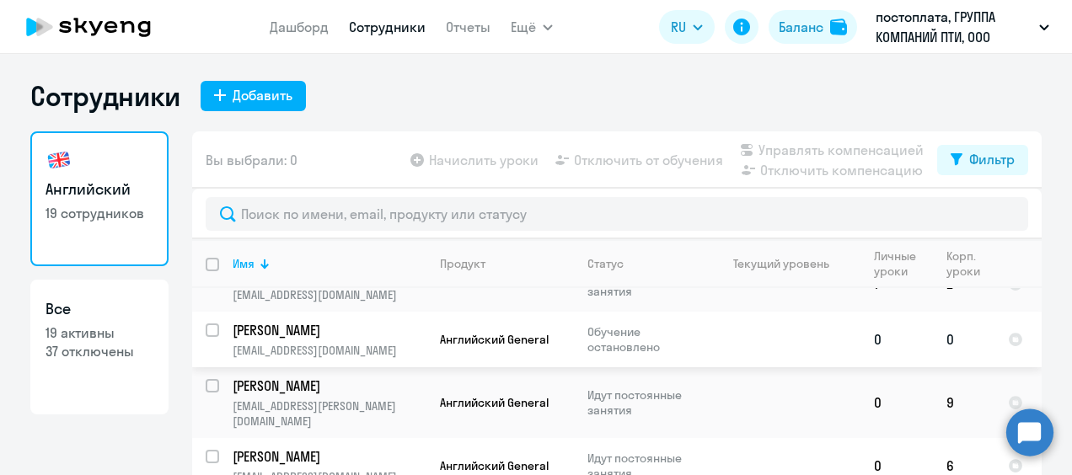
click at [219, 324] on td "[PERSON_NAME] [EMAIL_ADDRESS][DOMAIN_NAME]" at bounding box center [322, 340] width 207 height 56
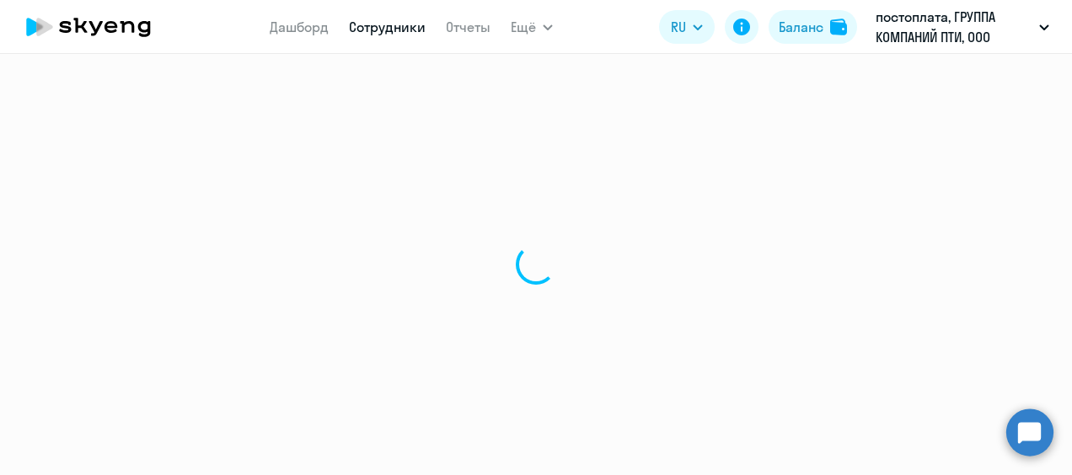
select select "english"
select select "30"
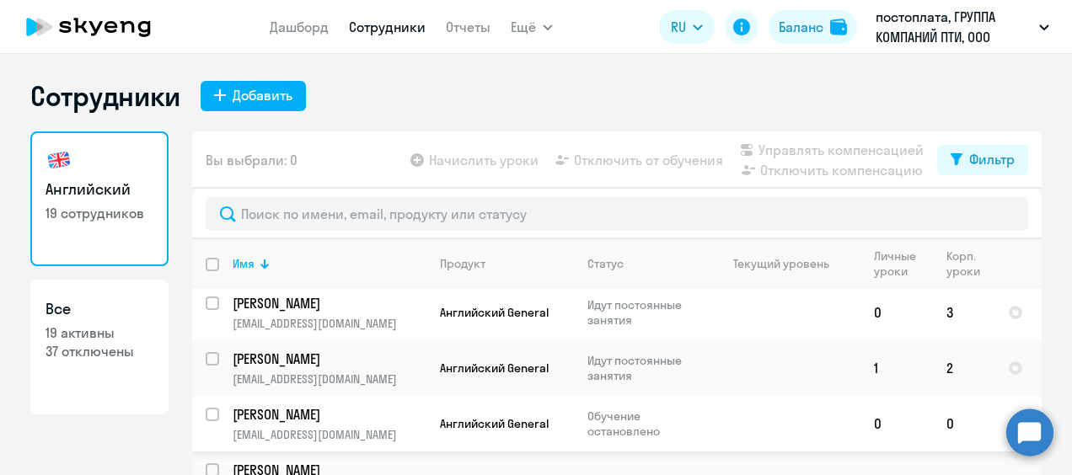
scroll to position [421, 0]
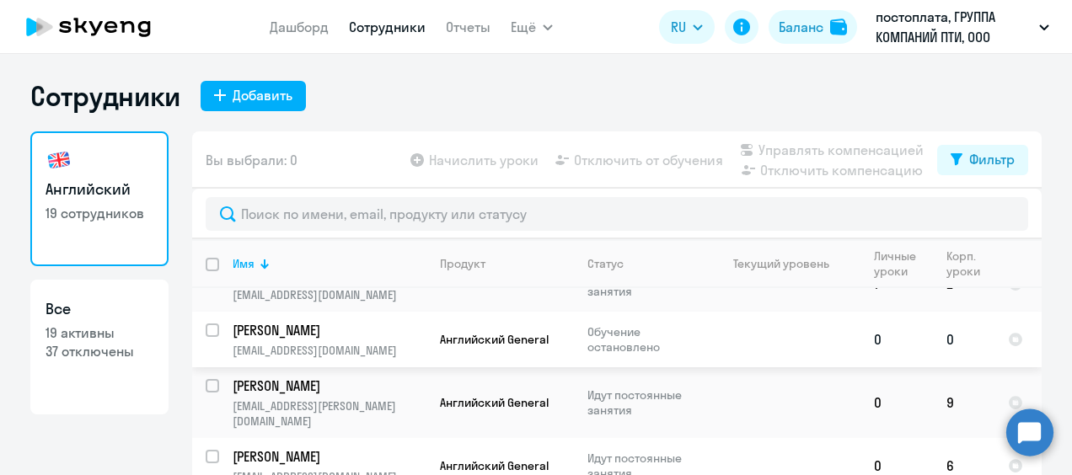
click at [206, 328] on input "select row 41730717" at bounding box center [223, 341] width 34 height 34
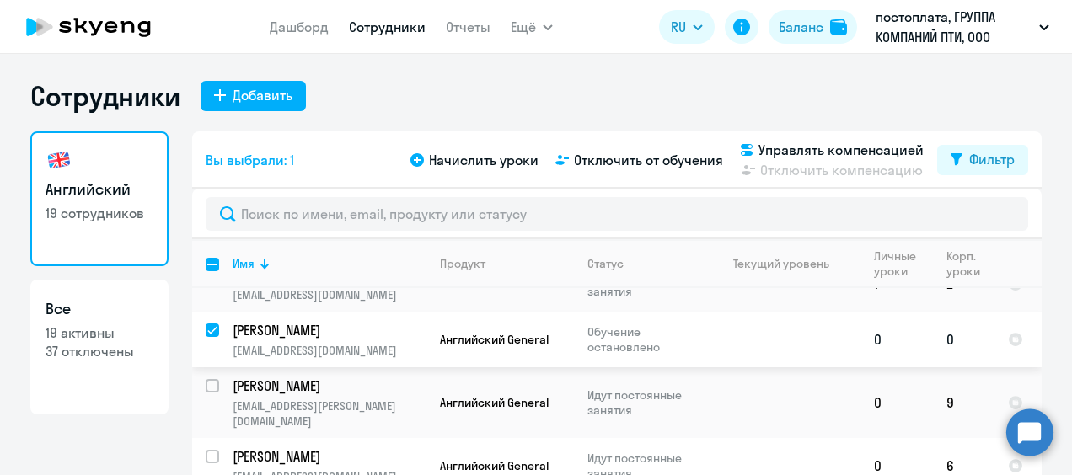
click at [206, 324] on input "deselect row 41730717" at bounding box center [223, 341] width 34 height 34
checkbox input "false"
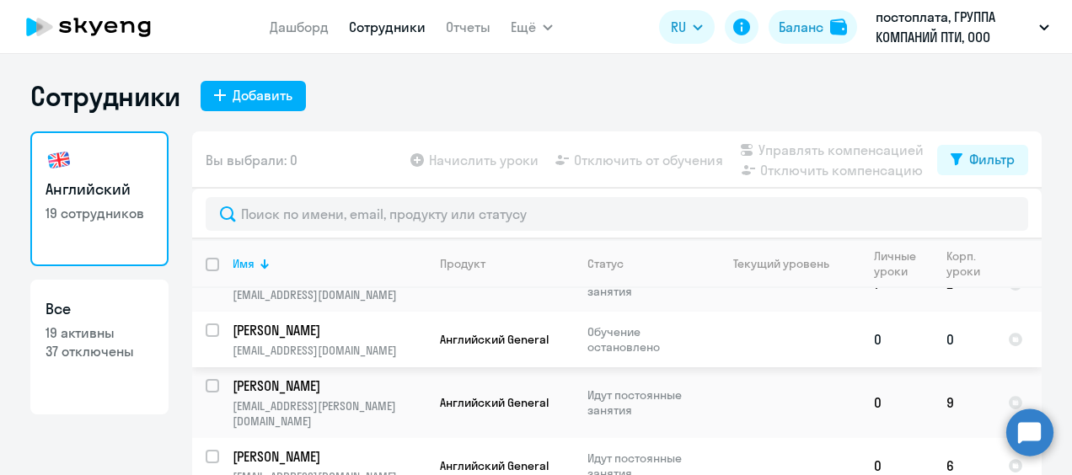
click at [640, 337] on p "Обучение остановлено" at bounding box center [644, 339] width 115 height 30
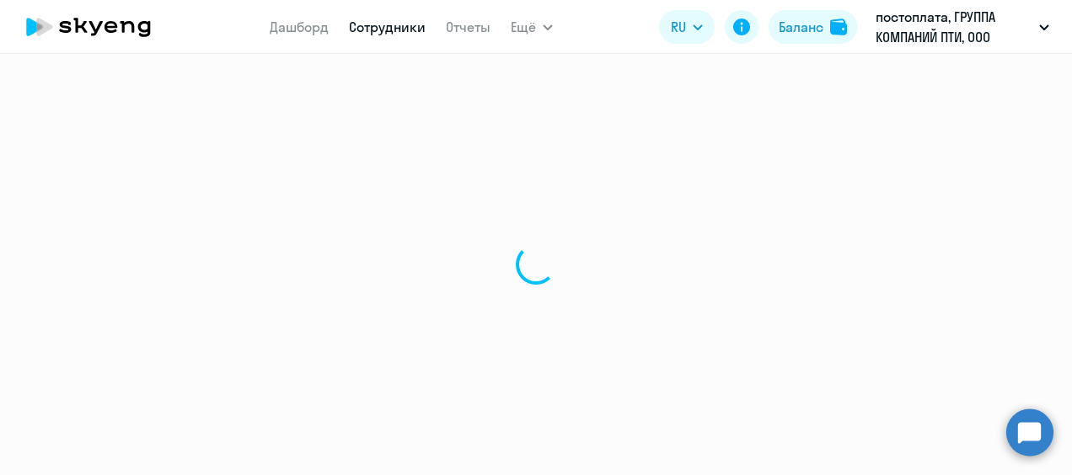
select select "english"
select select "30"
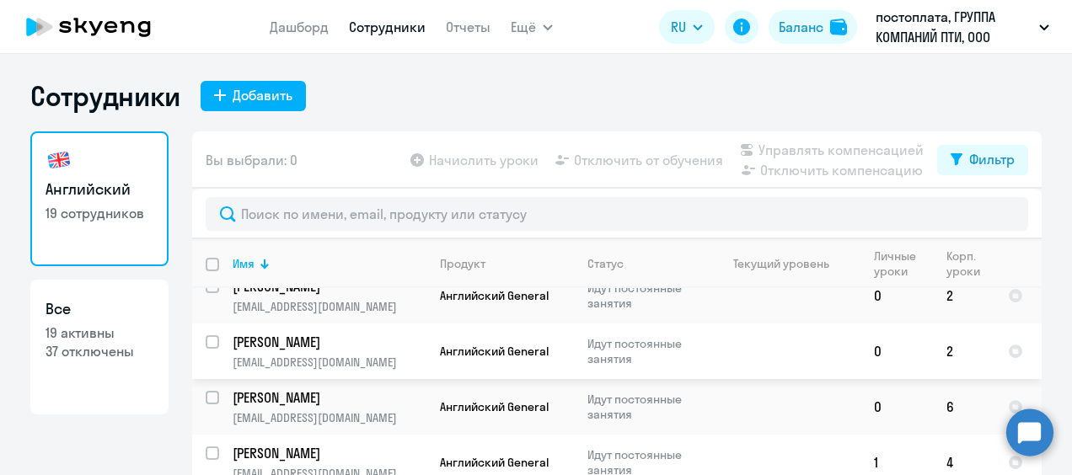
scroll to position [842, 0]
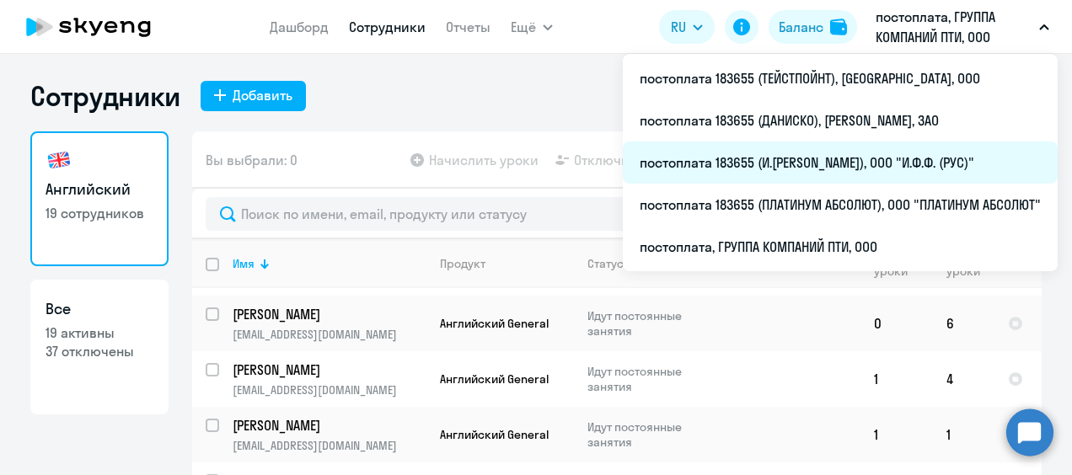
click at [850, 160] on li "постоплата 183655 (И.[PERSON_NAME]), ООО "И.Ф.Ф. (РУС)"" at bounding box center [840, 163] width 435 height 42
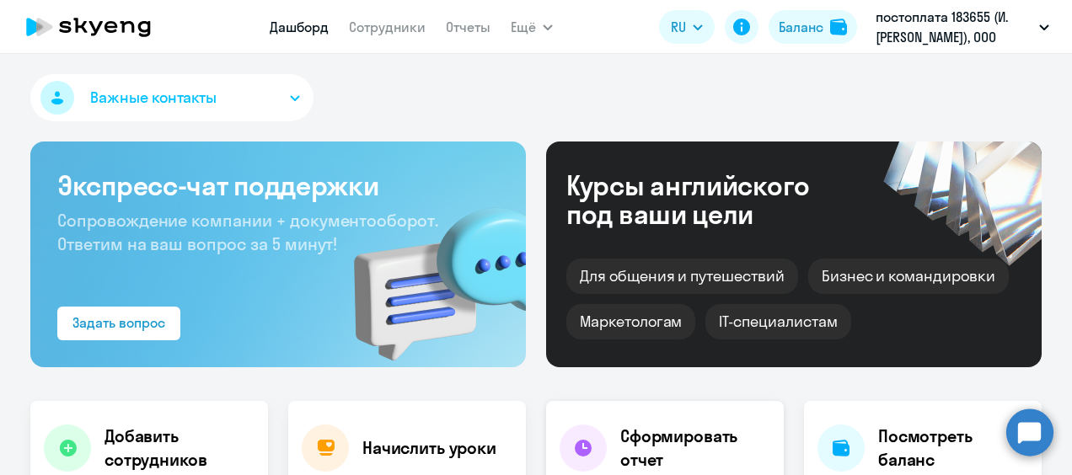
select select "30"
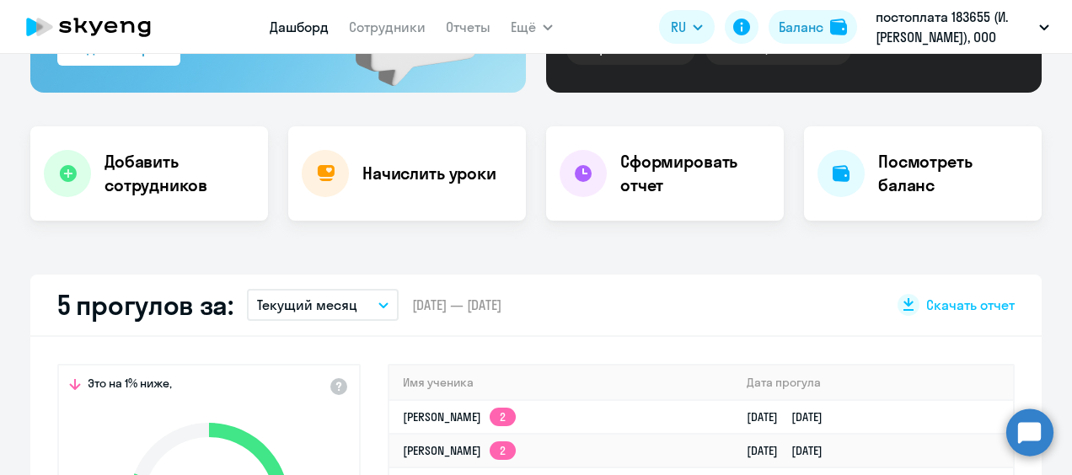
scroll to position [169, 0]
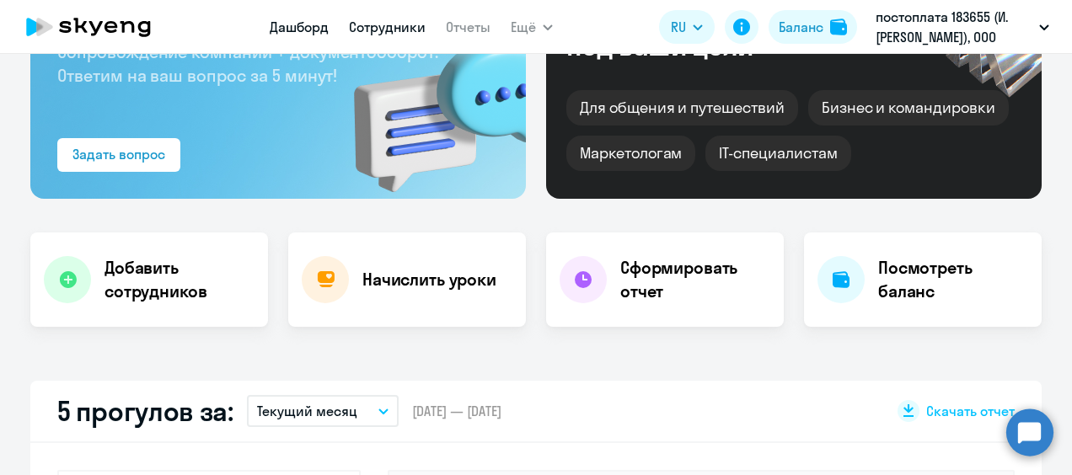
click at [383, 27] on link "Сотрудники" at bounding box center [387, 27] width 77 height 17
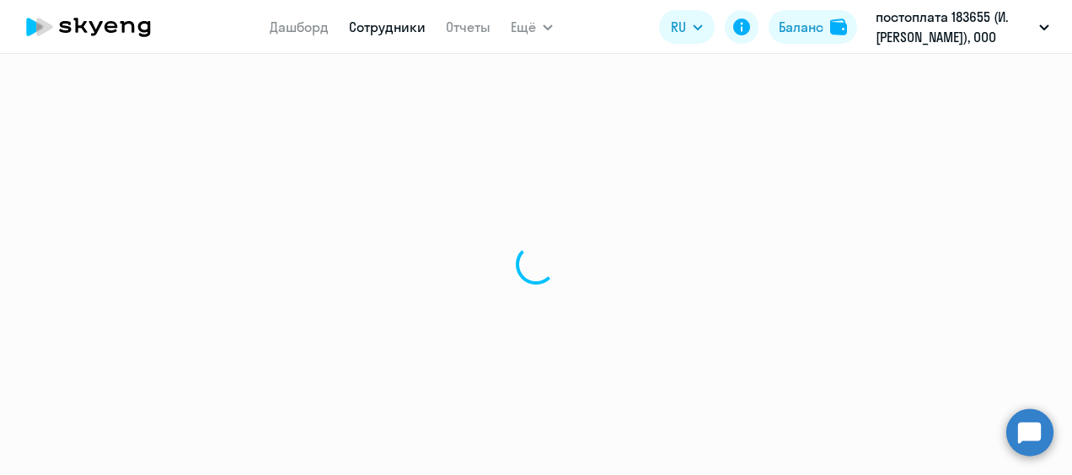
select select "30"
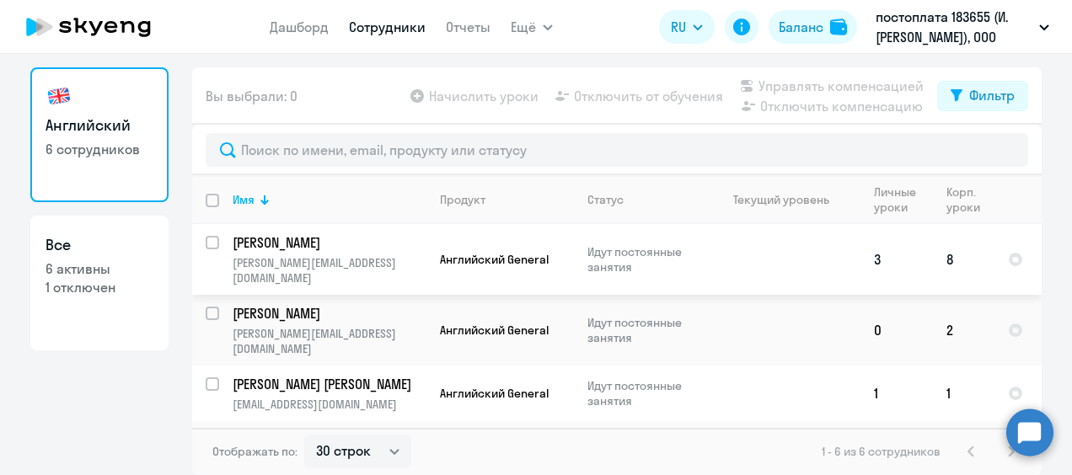
click at [206, 242] on input "select row 41730989" at bounding box center [223, 253] width 34 height 34
checkbox input "true"
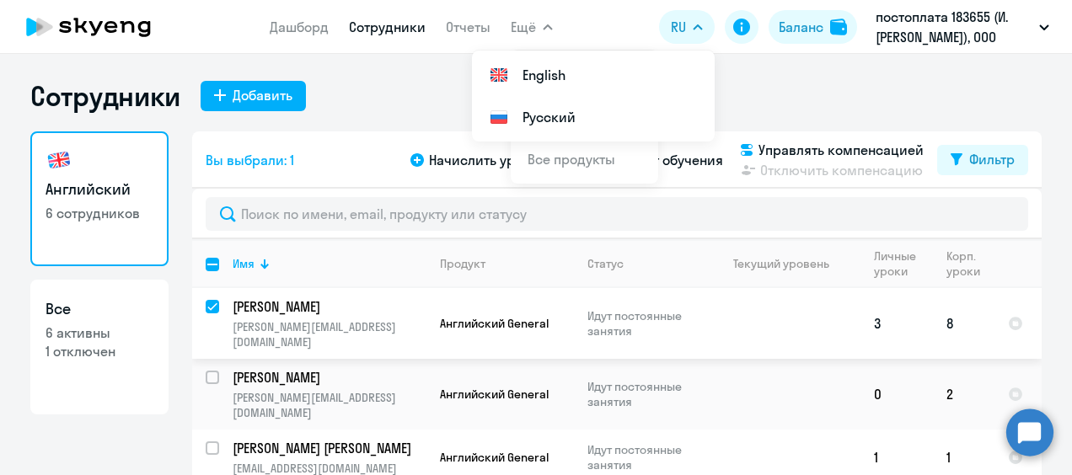
click at [290, 312] on p "[PERSON_NAME]" at bounding box center [328, 306] width 190 height 19
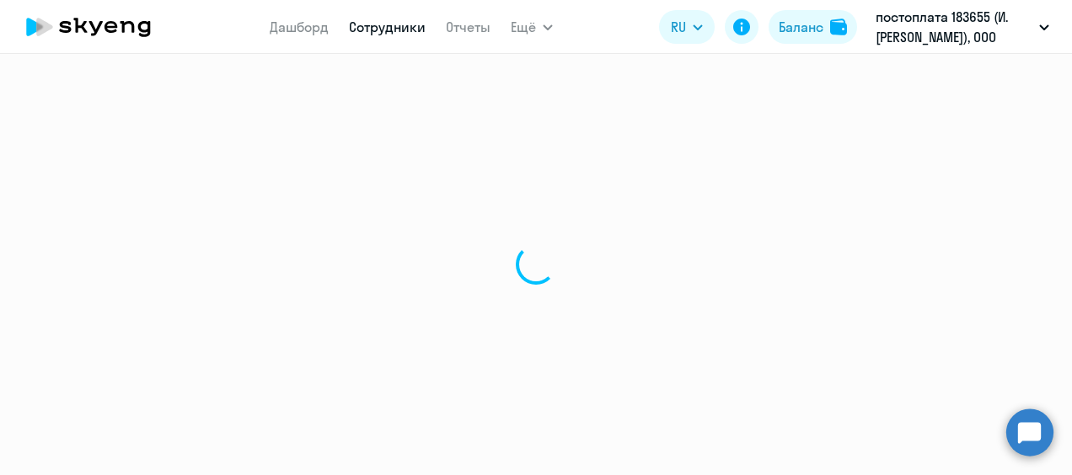
select select "english"
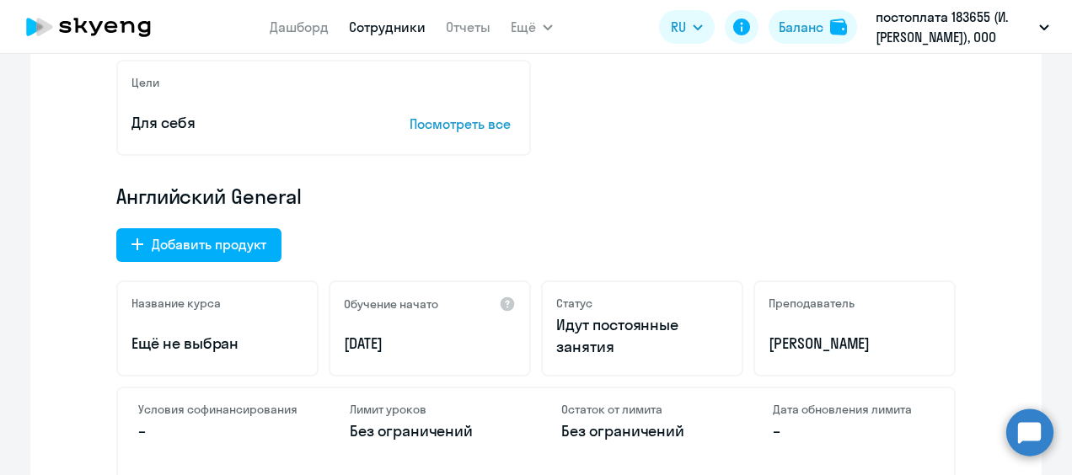
scroll to position [506, 0]
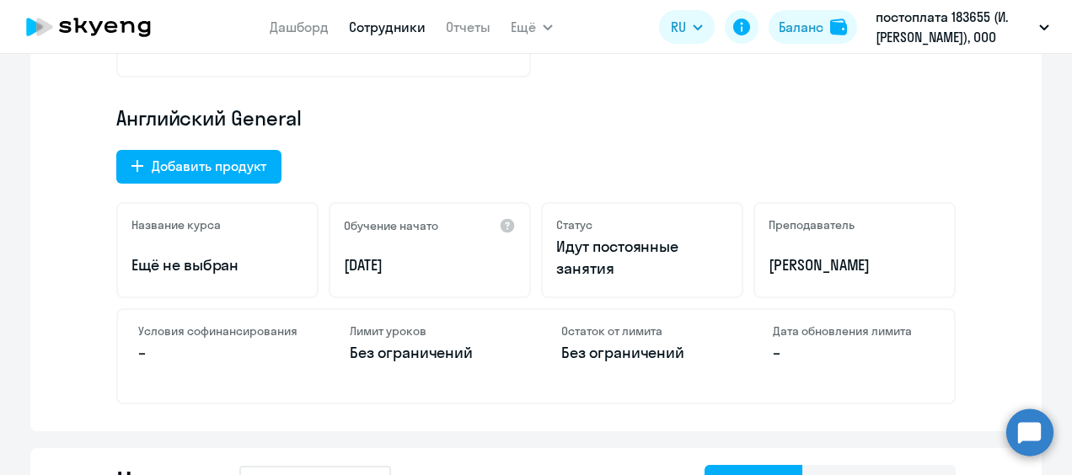
click at [603, 253] on p "Идут постоянные занятия" at bounding box center [642, 258] width 172 height 44
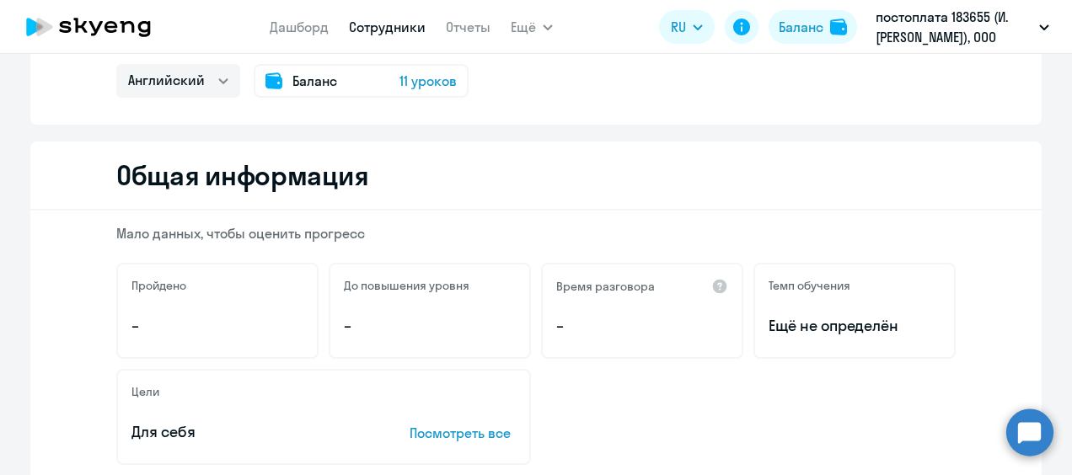
scroll to position [40, 0]
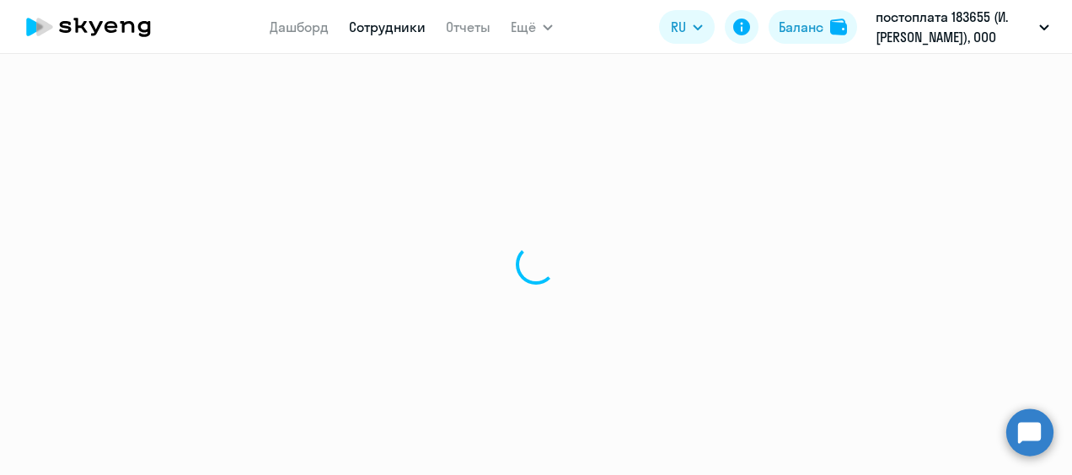
select select "30"
